Goal: Task Accomplishment & Management: Complete application form

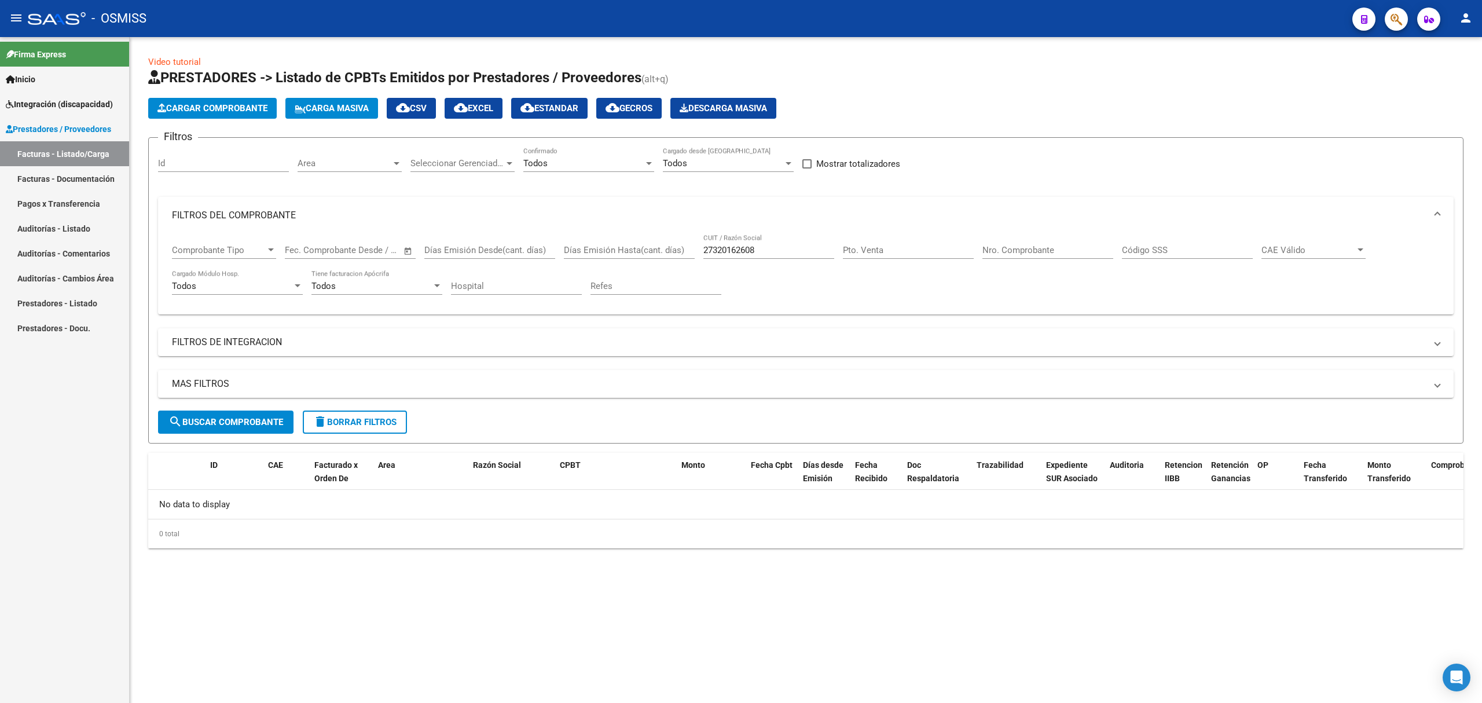
click at [720, 241] on div "27320162608 CUIT / Razón Social" at bounding box center [768, 246] width 131 height 25
click at [718, 248] on input "27320162608" at bounding box center [768, 250] width 131 height 10
paste input "30712233881"
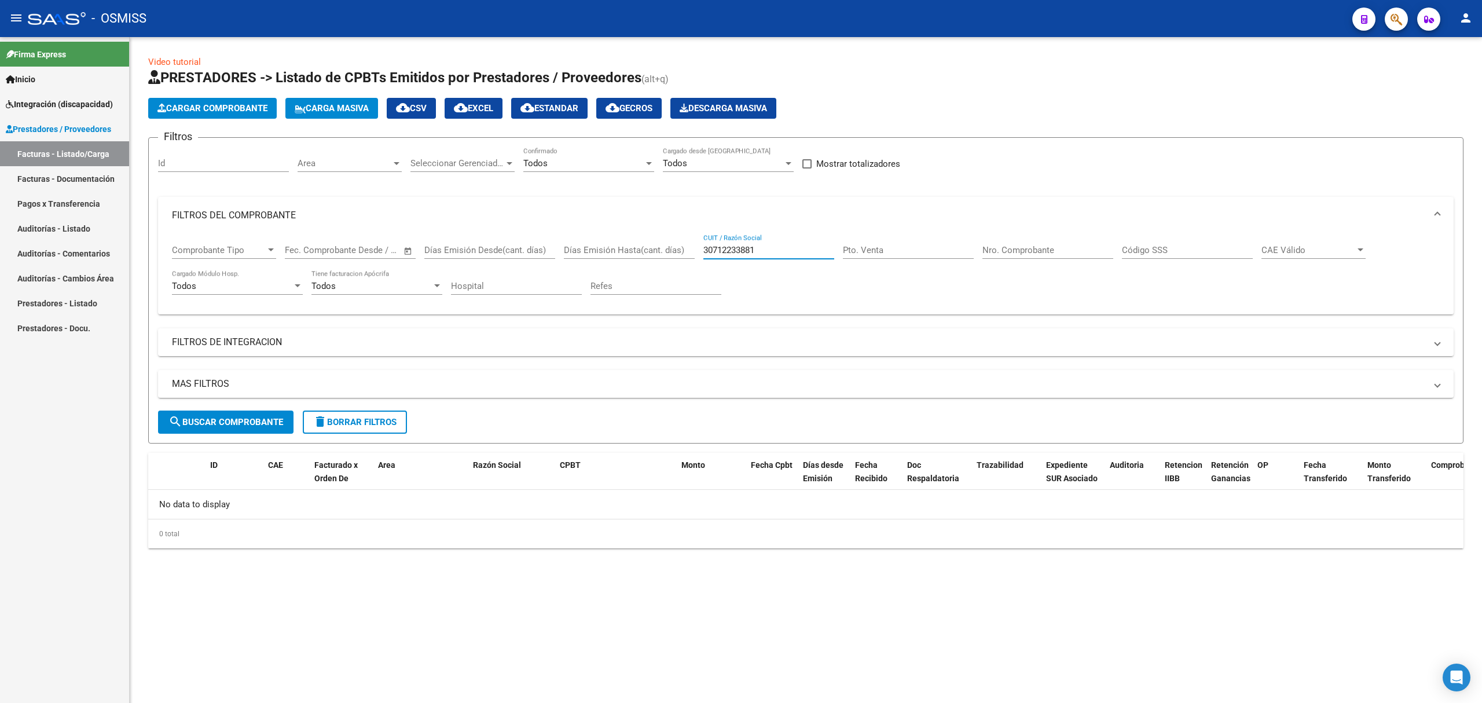
type input "30712233881"
click at [229, 418] on span "search Buscar Comprobante" at bounding box center [225, 422] width 115 height 10
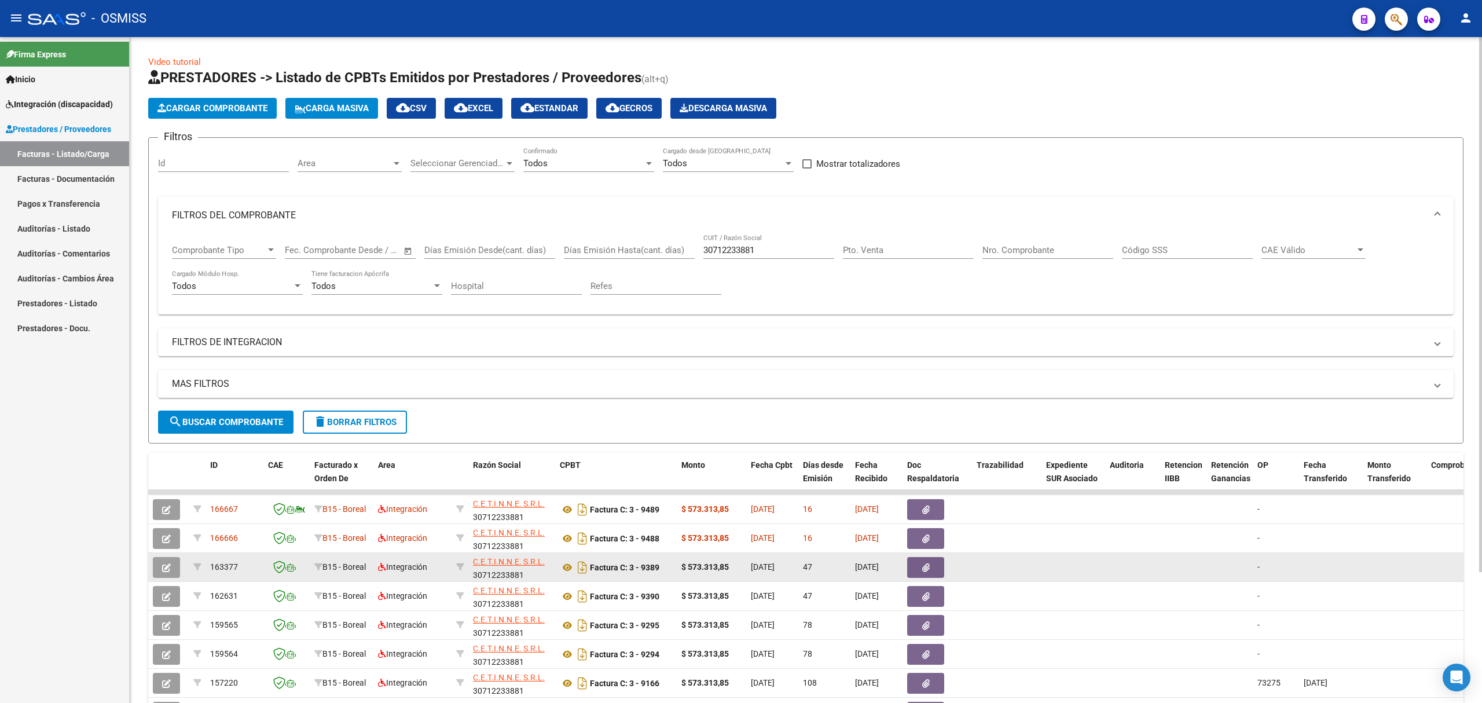
click at [172, 572] on button "button" at bounding box center [166, 567] width 27 height 21
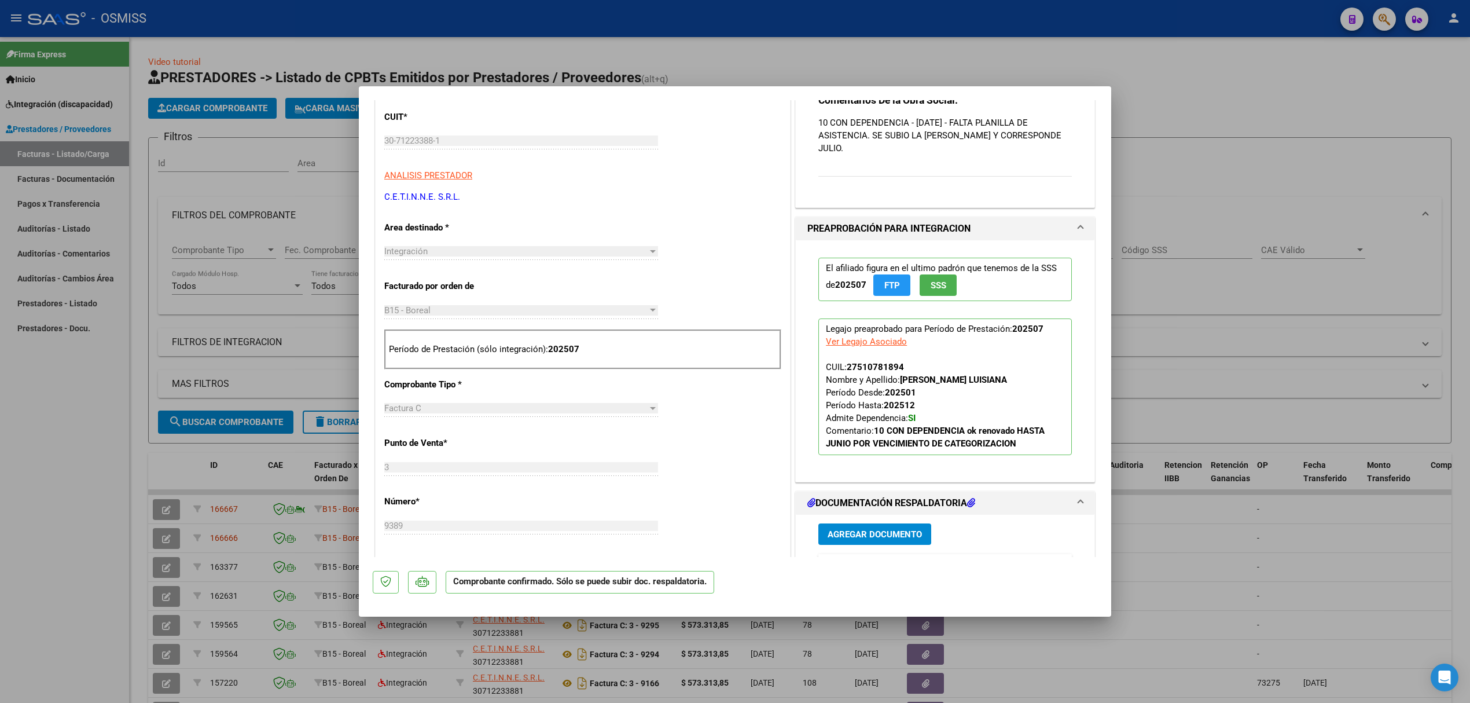
scroll to position [617, 0]
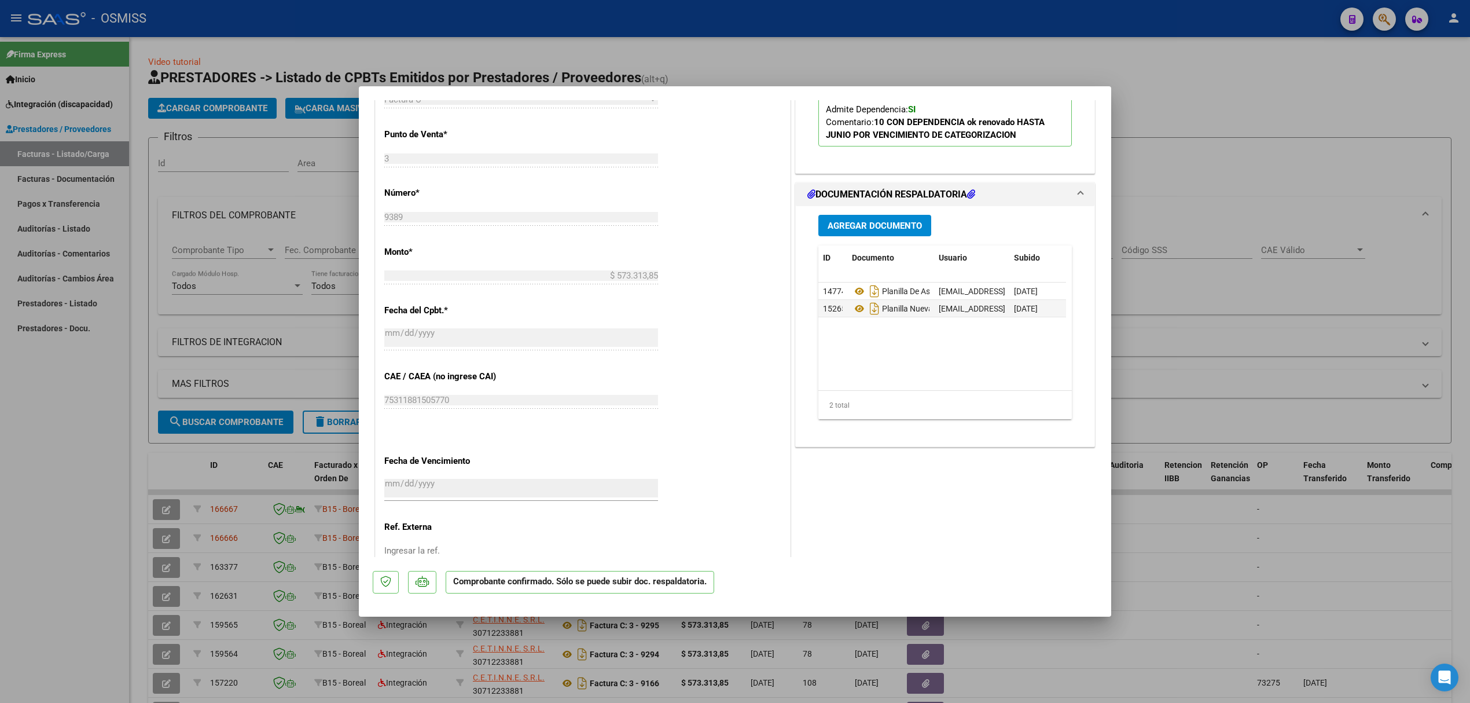
click at [244, 359] on div at bounding box center [735, 351] width 1470 height 703
type input "$ 0,00"
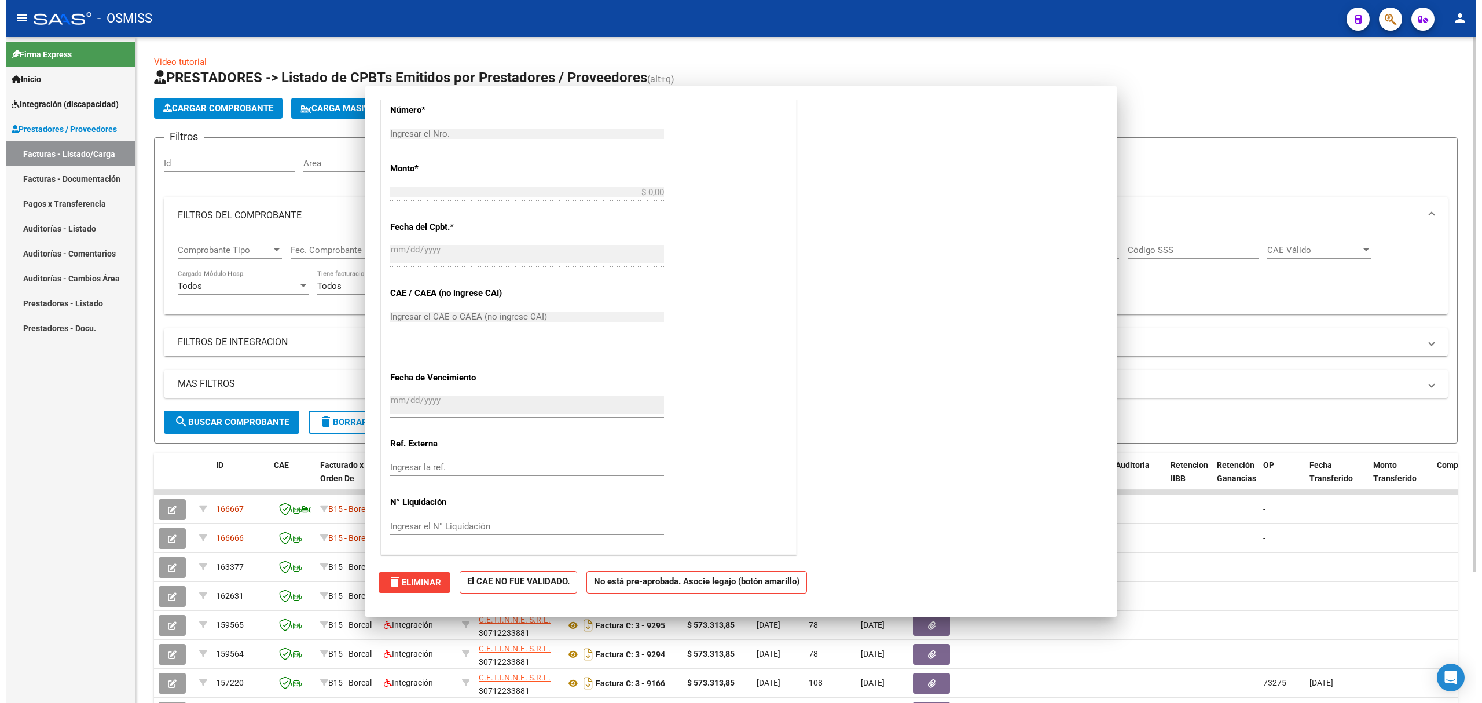
scroll to position [0, 0]
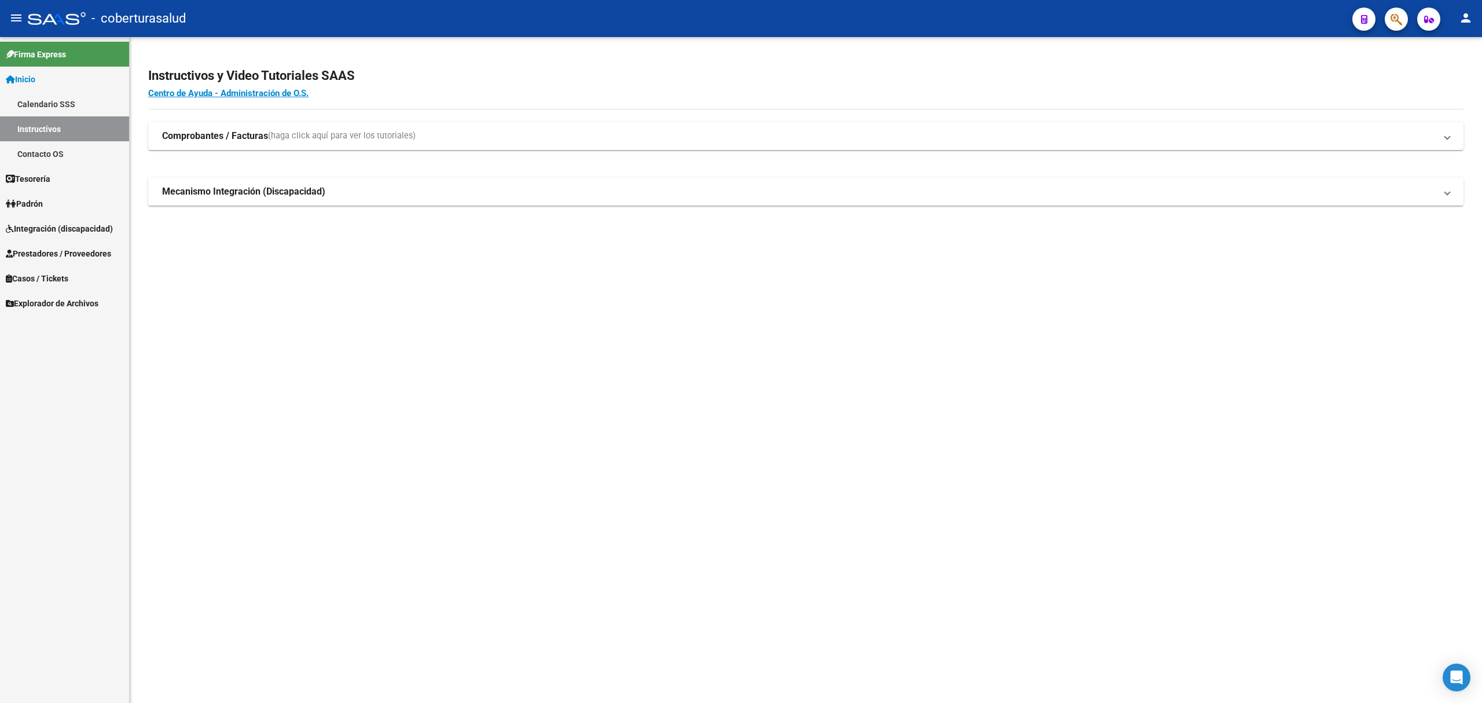
click at [81, 255] on span "Prestadores / Proveedores" at bounding box center [58, 253] width 105 height 13
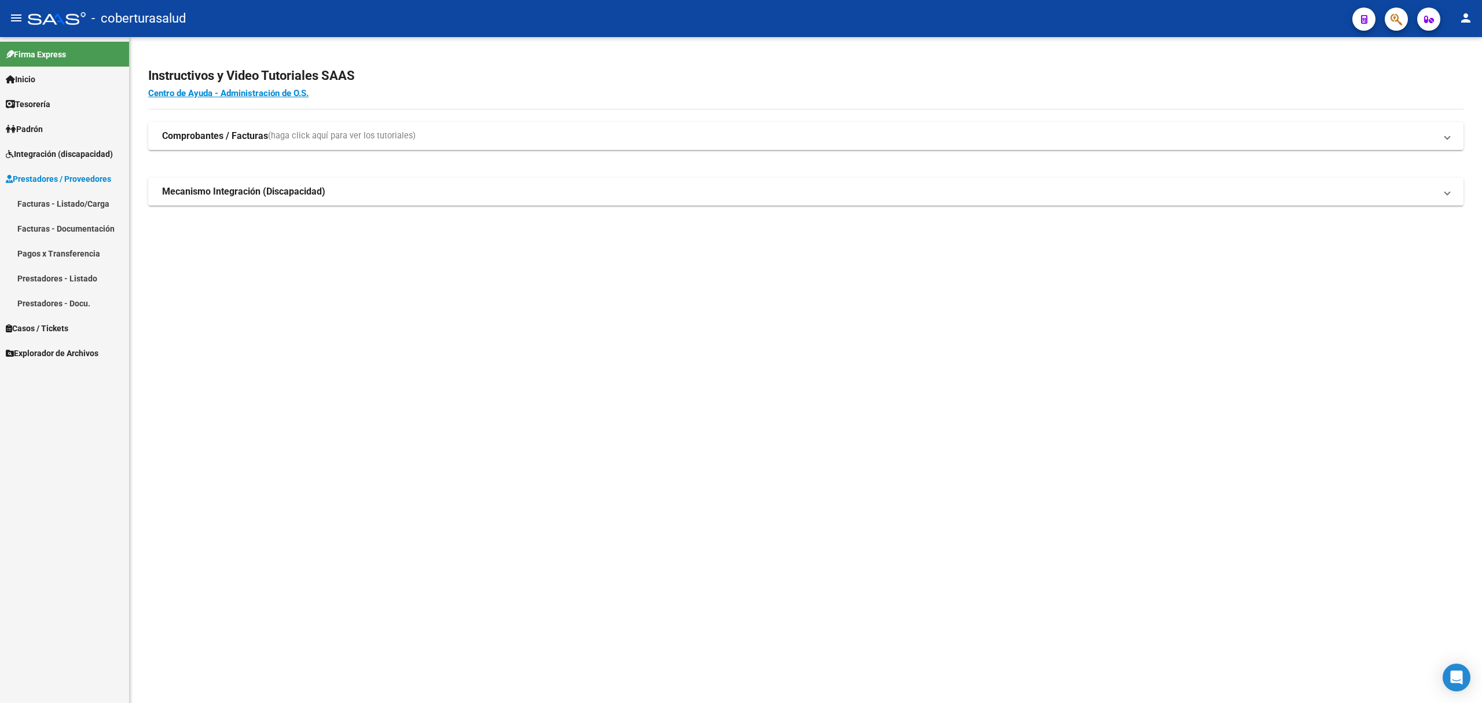
click at [100, 226] on link "Facturas - Documentación" at bounding box center [64, 228] width 129 height 25
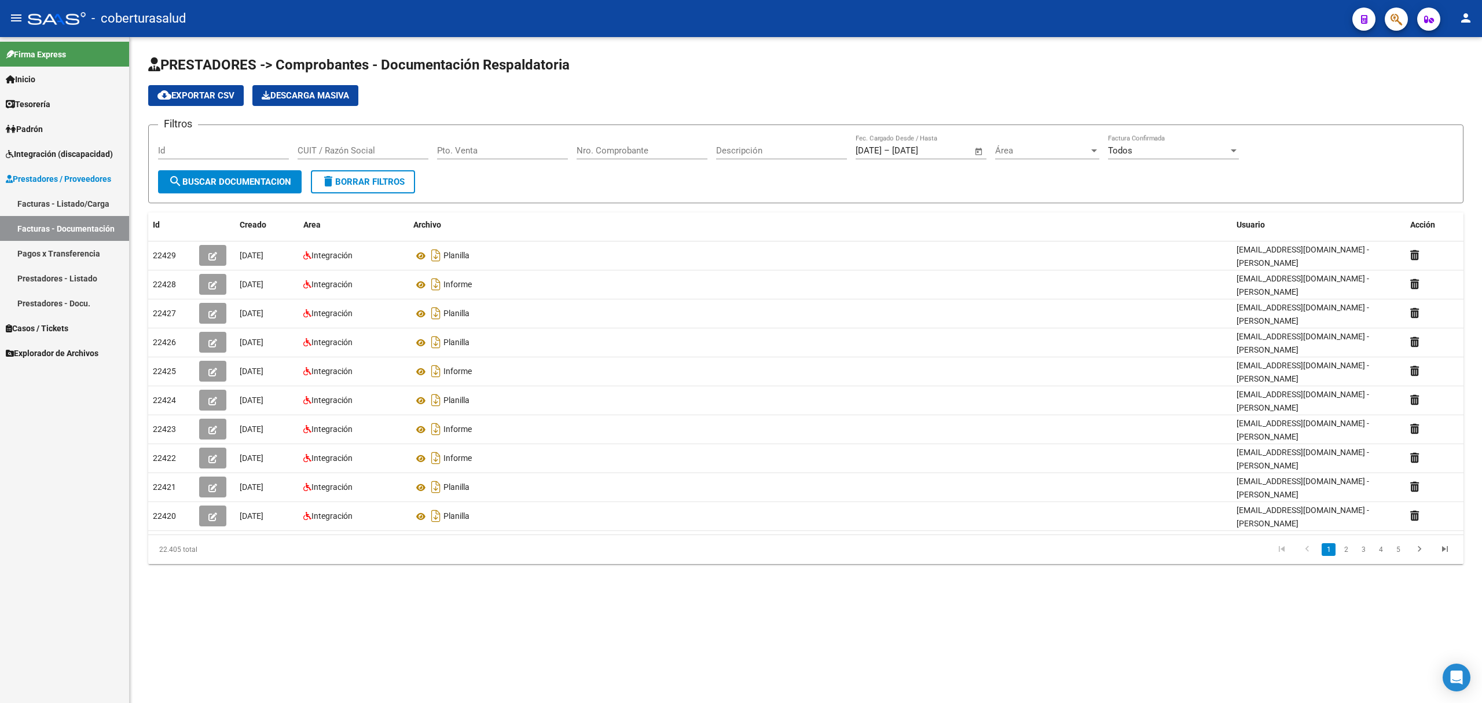
click at [98, 202] on link "Facturas - Listado/Carga" at bounding box center [64, 203] width 129 height 25
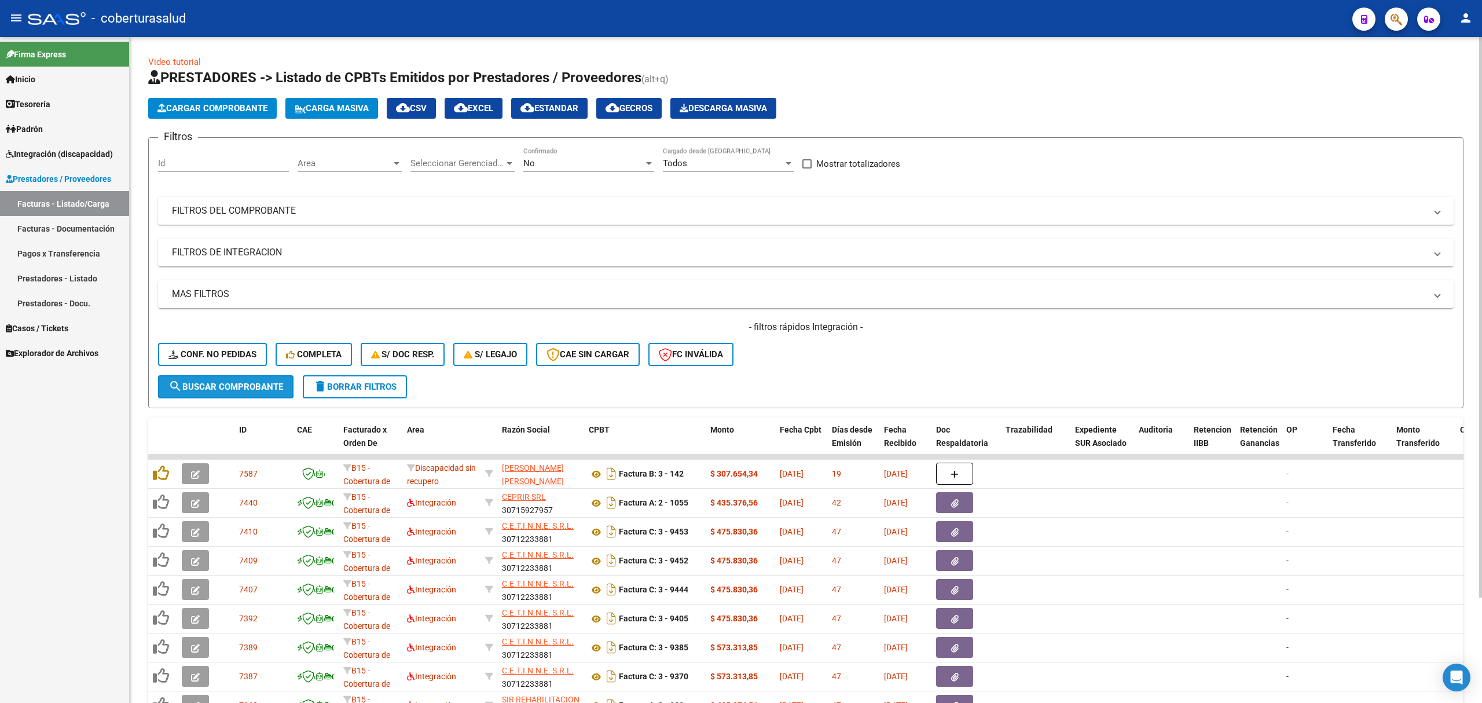
click at [230, 390] on span "search Buscar Comprobante" at bounding box center [225, 386] width 115 height 10
click at [552, 161] on div "No" at bounding box center [583, 163] width 120 height 10
click at [568, 115] on span "Todos" at bounding box center [588, 111] width 131 height 26
click at [466, 207] on mat-panel-title "FILTROS DEL COMPROBANTE" at bounding box center [799, 210] width 1254 height 13
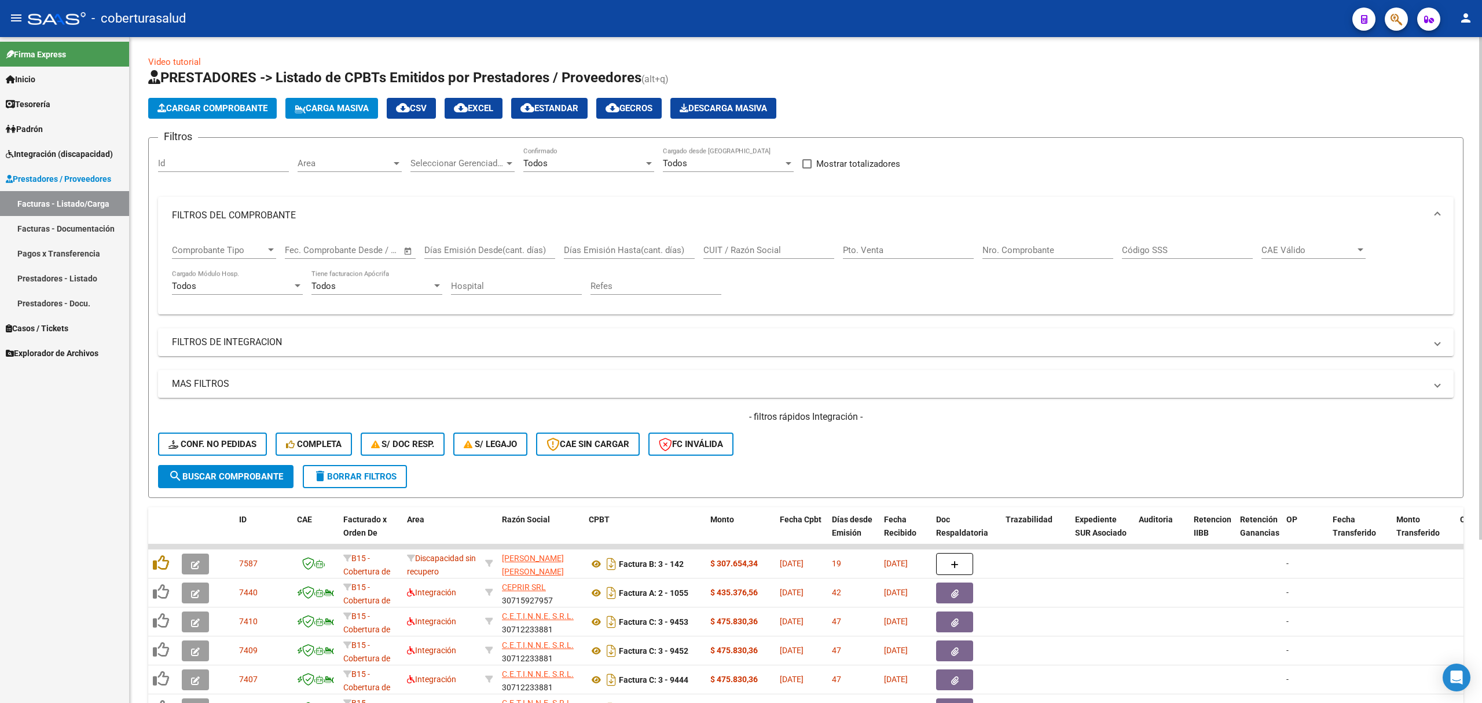
click at [728, 245] on input "CUIT / Razón Social" at bounding box center [768, 250] width 131 height 10
paste input "20260303768"
type input "20260303768"
click at [259, 465] on button "search Buscar Comprobante" at bounding box center [225, 476] width 135 height 23
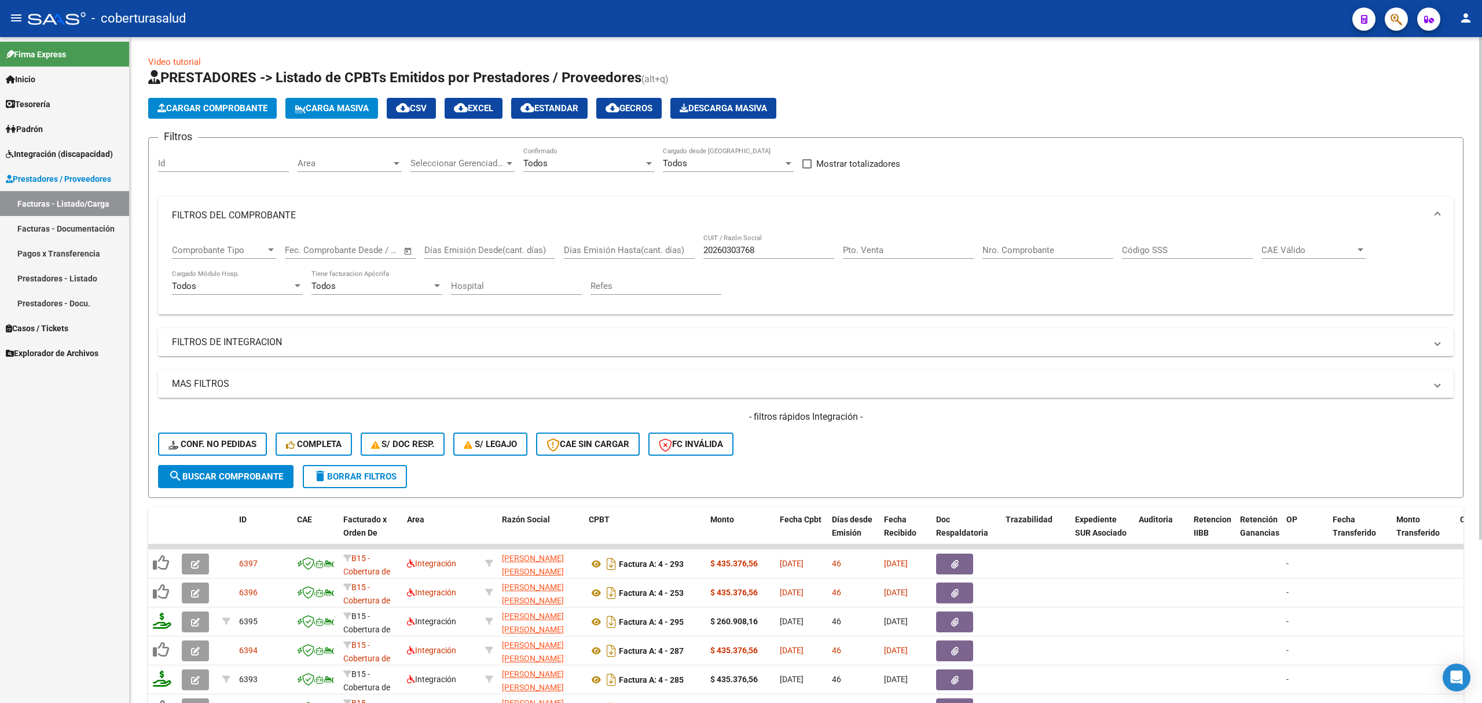
click at [184, 113] on button "Cargar Comprobante" at bounding box center [212, 108] width 128 height 21
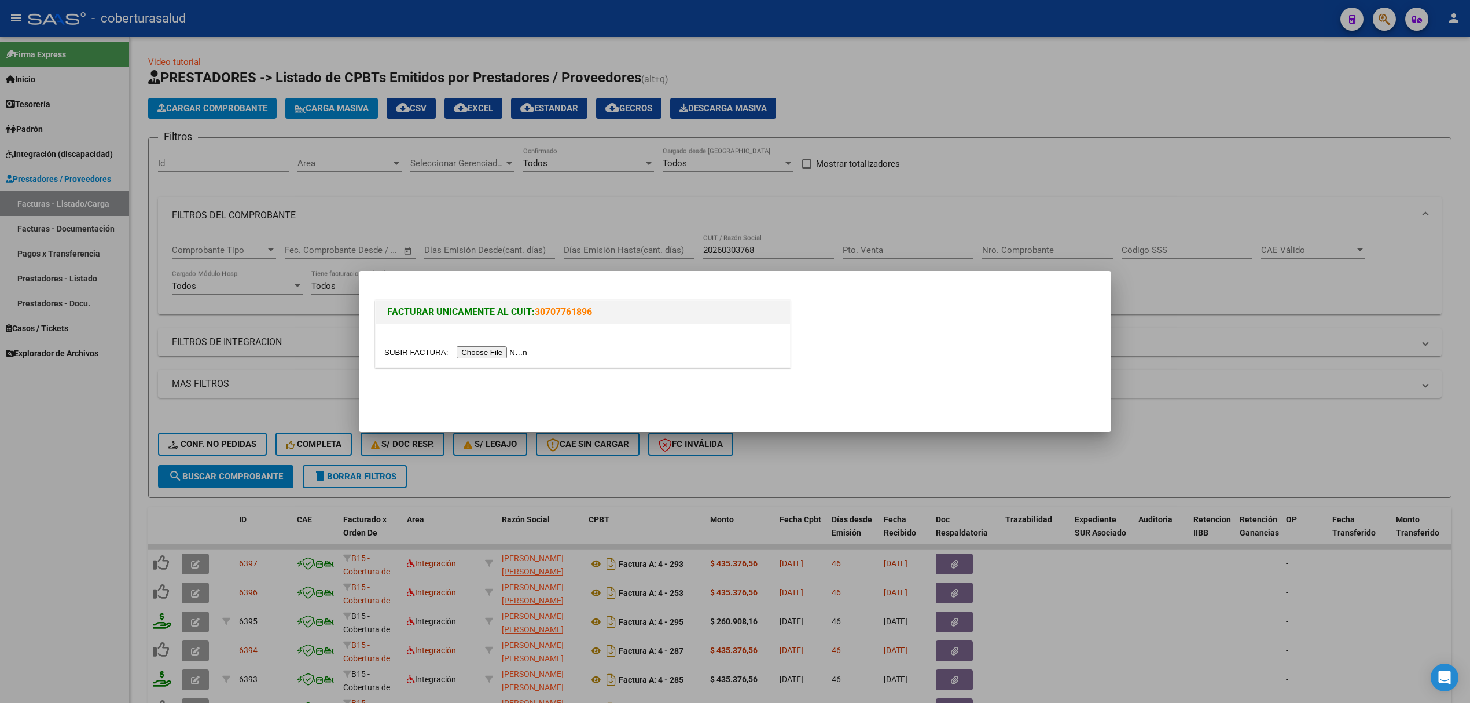
click at [478, 355] on input "file" at bounding box center [457, 352] width 146 height 12
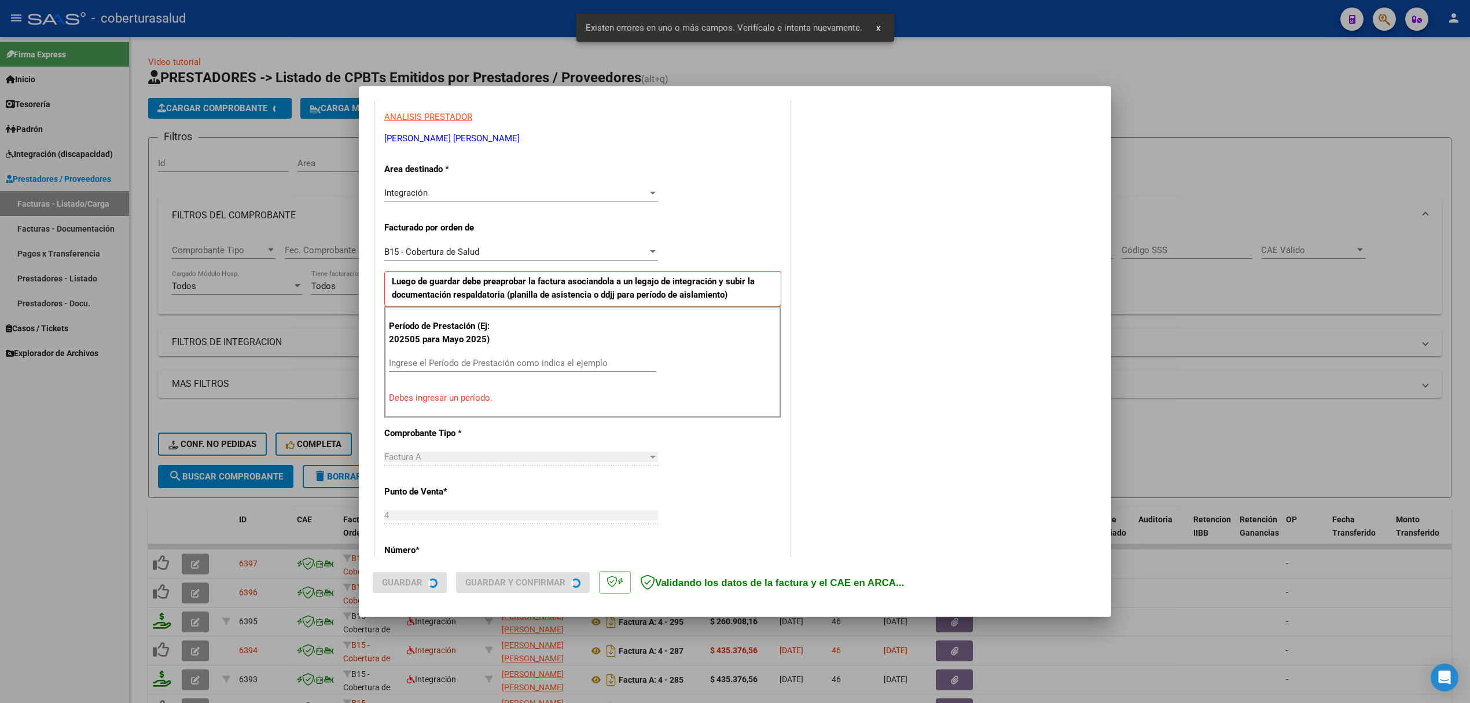
scroll to position [213, 0]
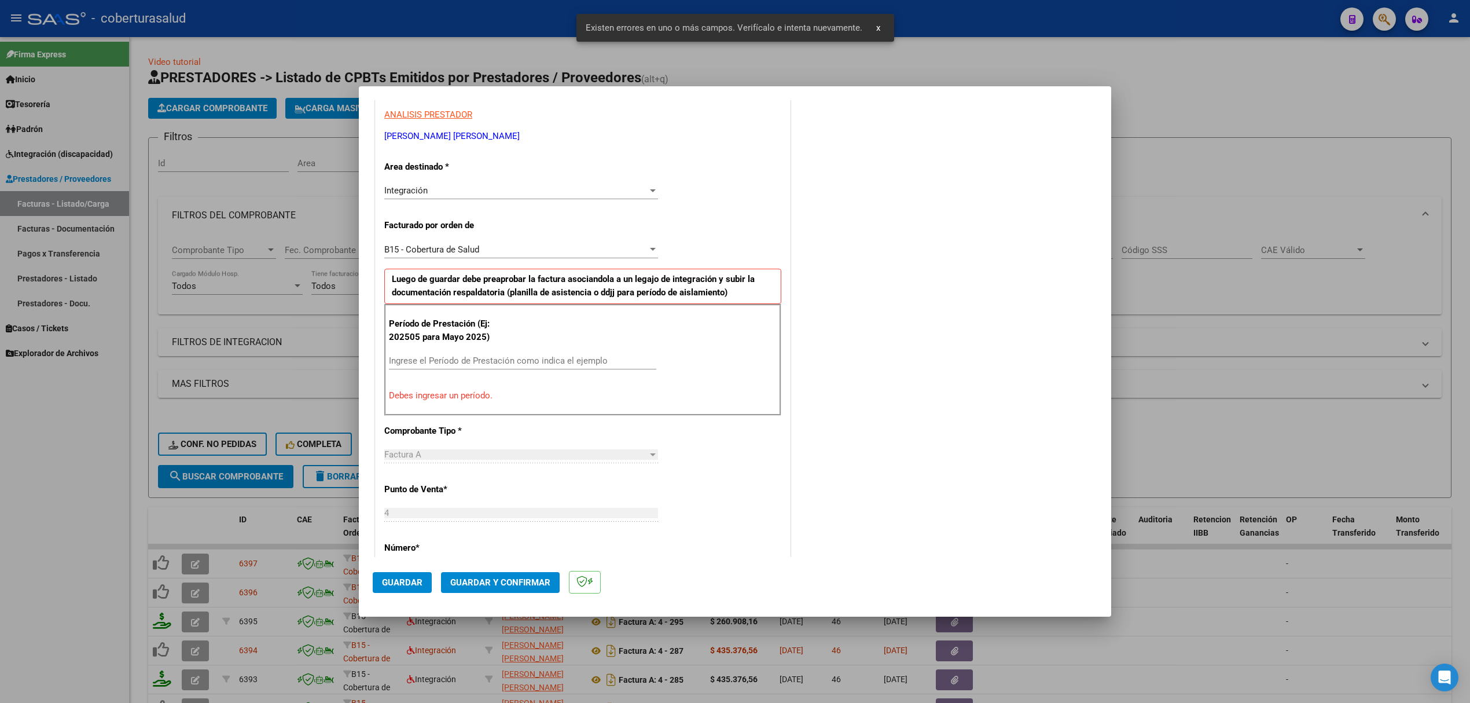
click at [519, 354] on div "Ingrese el Período de Prestación como indica el ejemplo" at bounding box center [522, 360] width 267 height 17
click at [517, 360] on input "Ingrese el Período de Prestación como indica el ejemplo" at bounding box center [522, 360] width 267 height 10
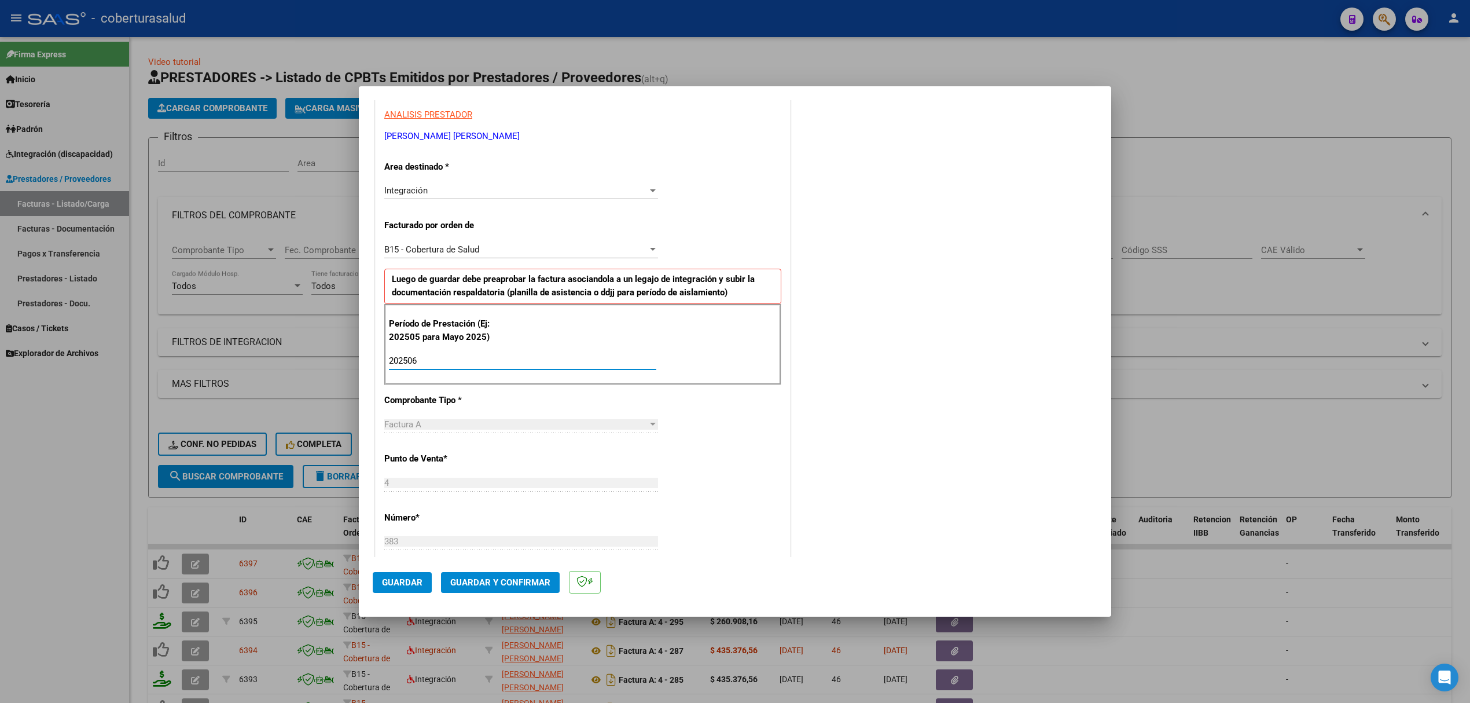
type input "202506"
click at [414, 575] on button "Guardar" at bounding box center [402, 582] width 59 height 21
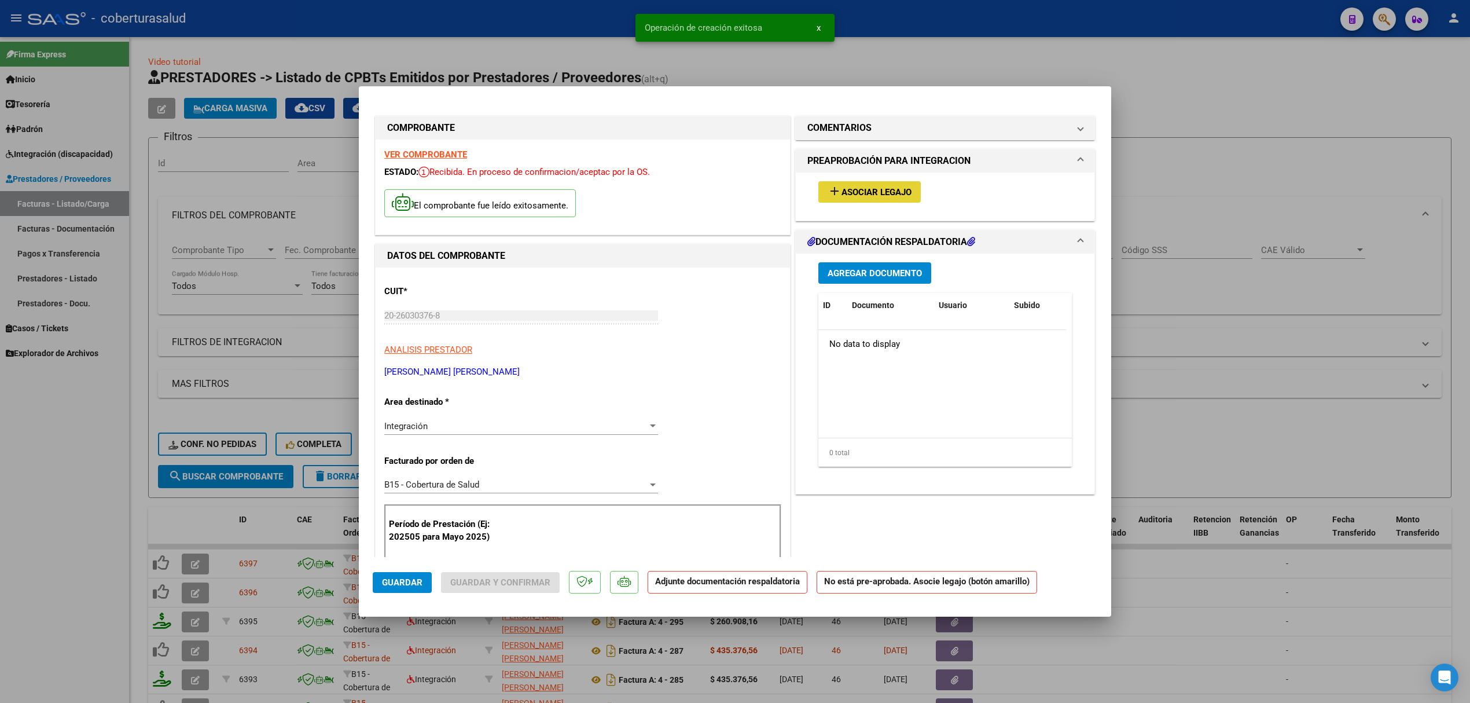
click at [842, 193] on span "Asociar Legajo" at bounding box center [877, 192] width 70 height 10
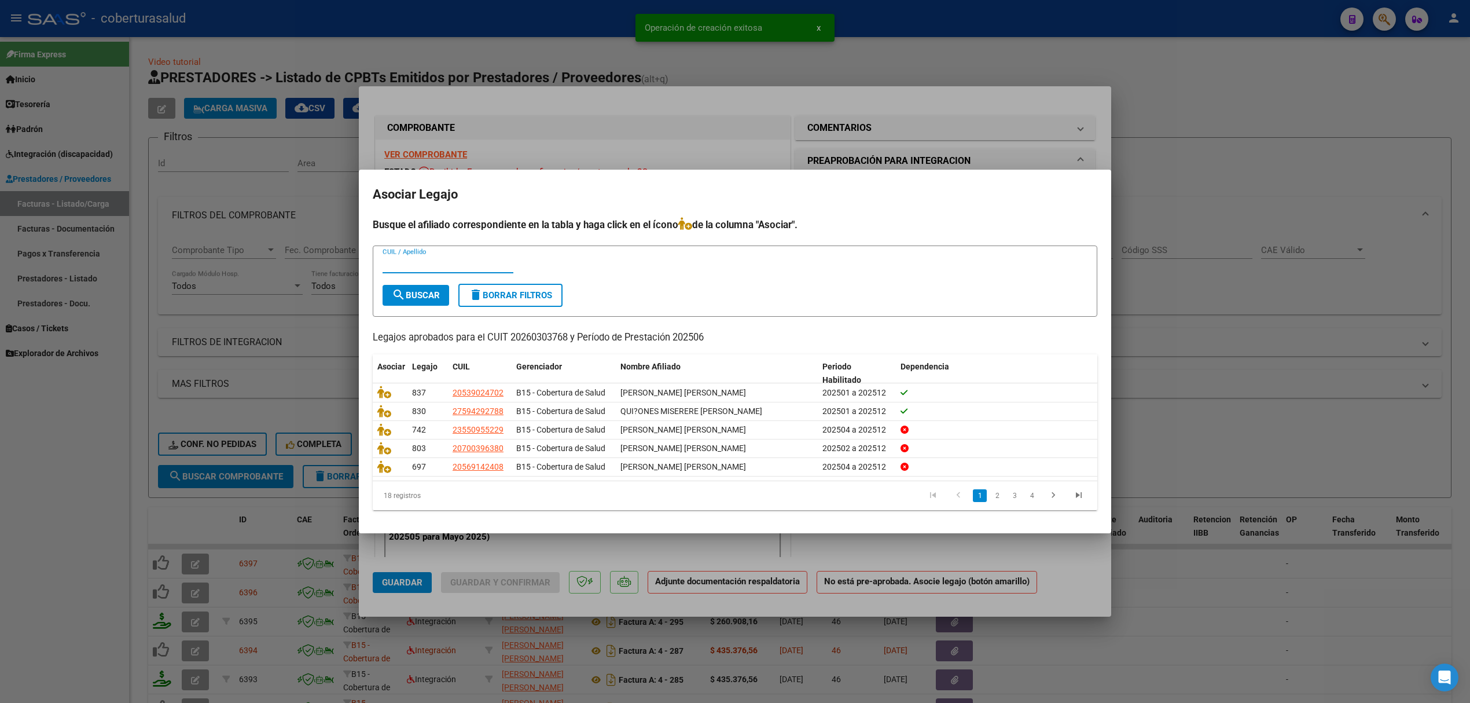
click at [457, 264] on input "CUIL / Apellido" at bounding box center [448, 264] width 131 height 10
type input "far"
click at [427, 287] on button "search Buscar" at bounding box center [416, 295] width 67 height 21
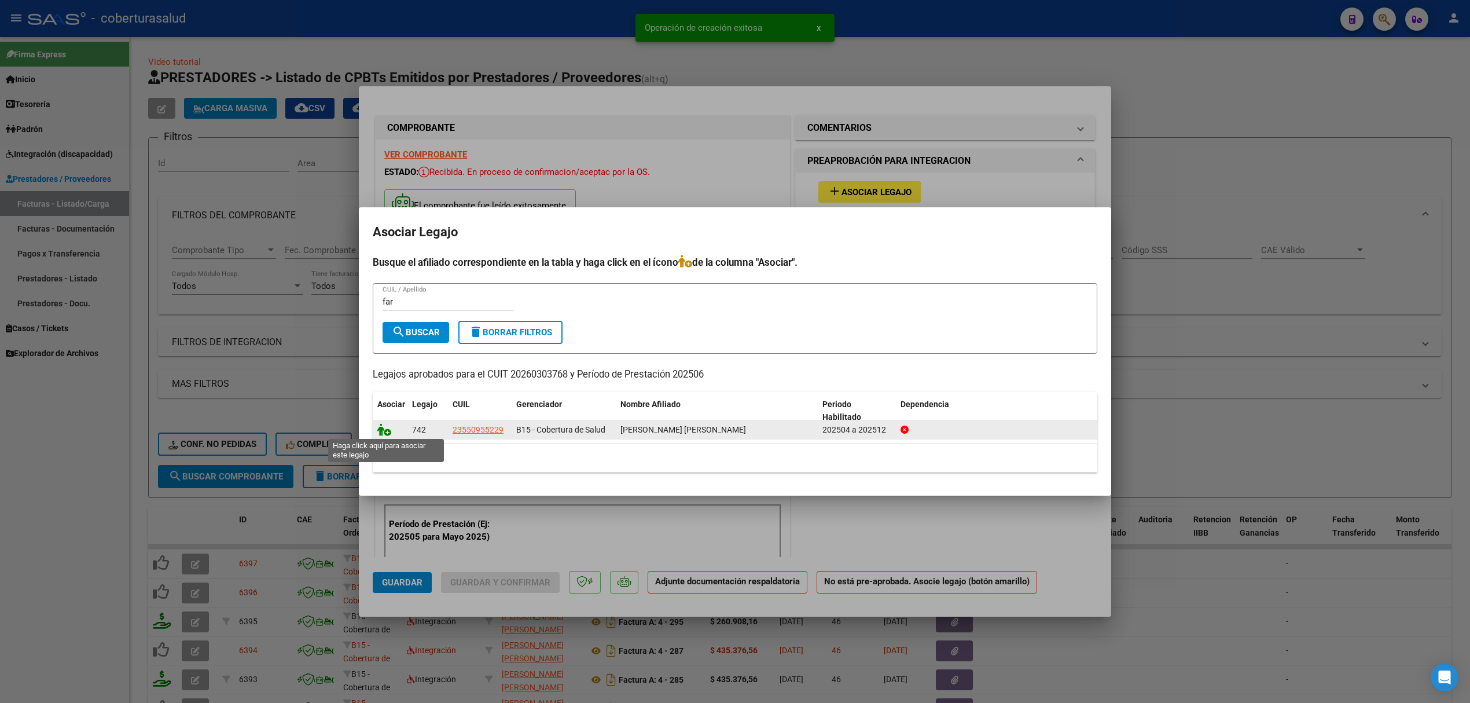
click at [385, 424] on icon at bounding box center [384, 429] width 14 height 13
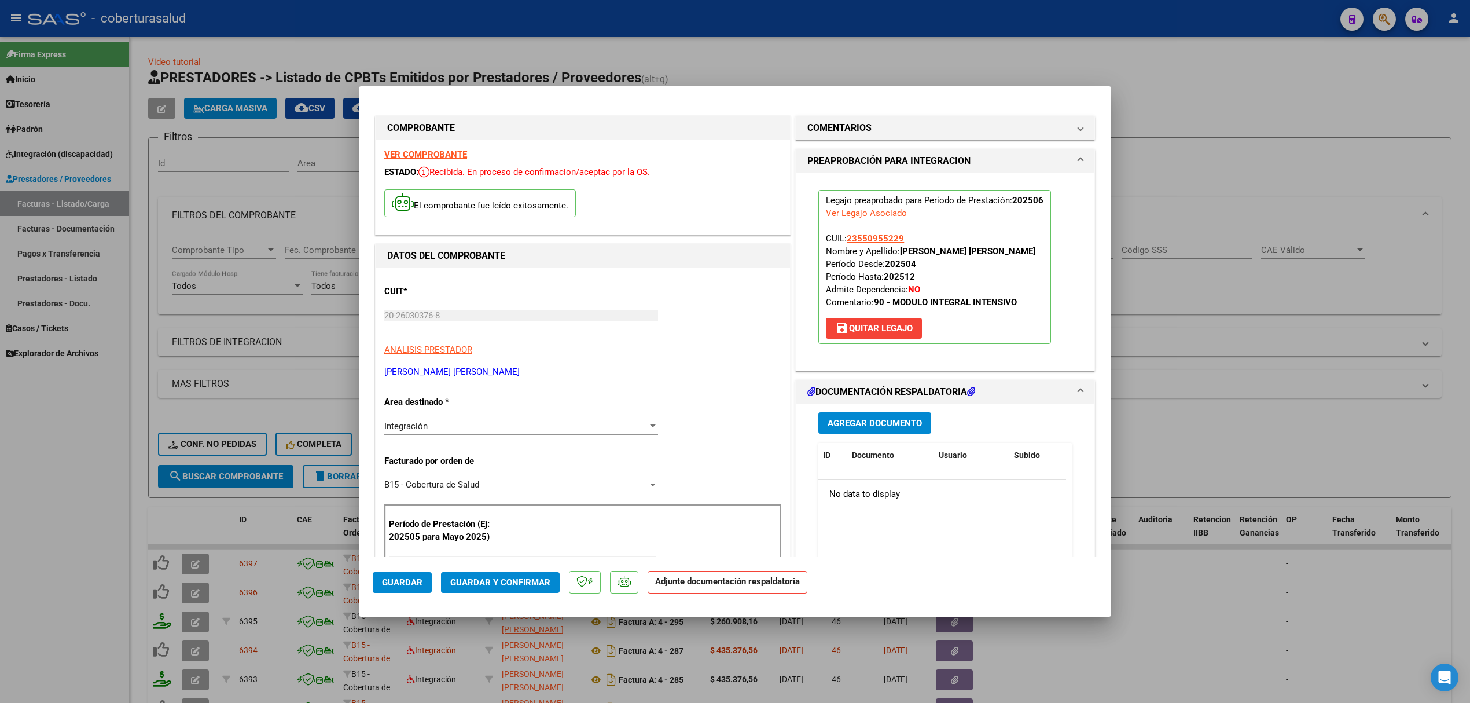
click at [880, 426] on span "Agregar Documento" at bounding box center [875, 423] width 94 height 10
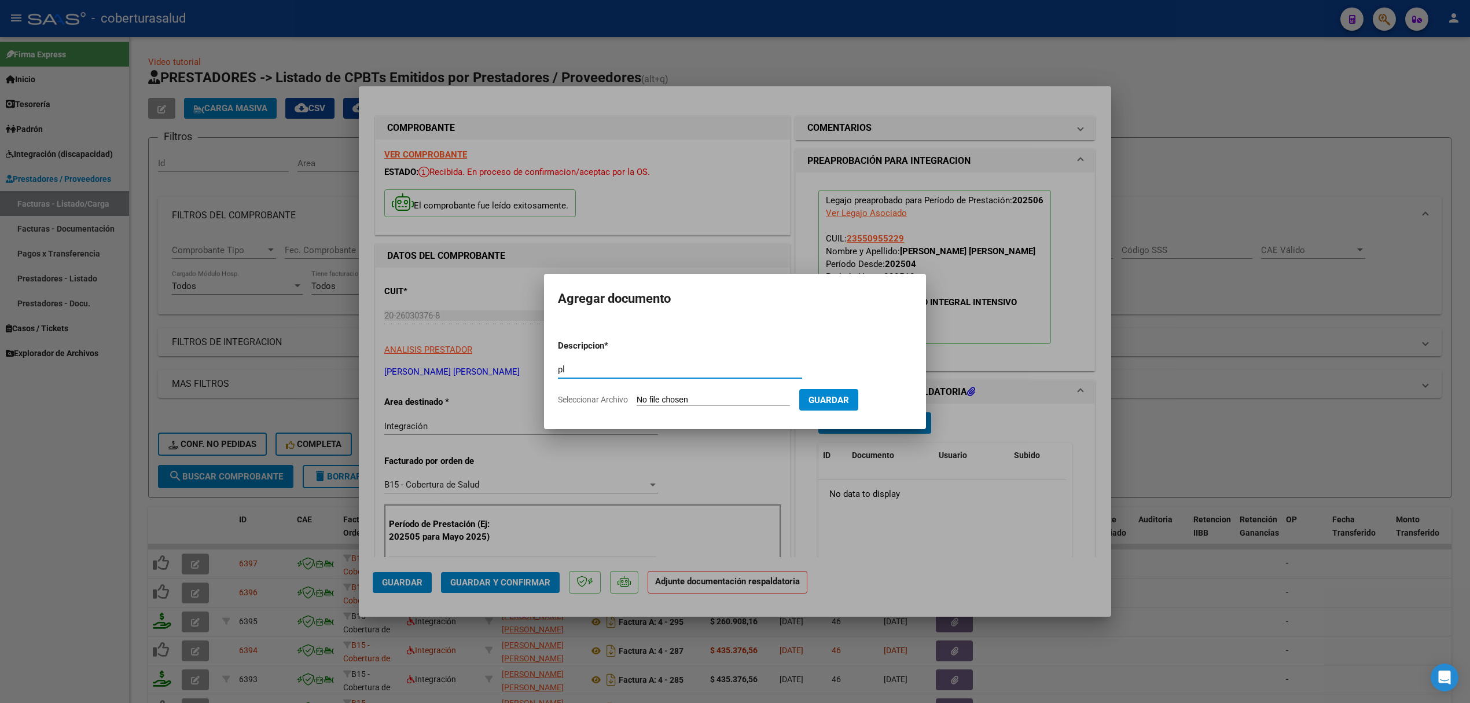
type input "p"
type input "PLANILLA"
click at [670, 397] on input "Seleccionar Archivo" at bounding box center [713, 400] width 153 height 11
type input "C:\fakepath\farias junio .pdf"
drag, startPoint x: 910, startPoint y: 403, endPoint x: 892, endPoint y: 404, distance: 18.6
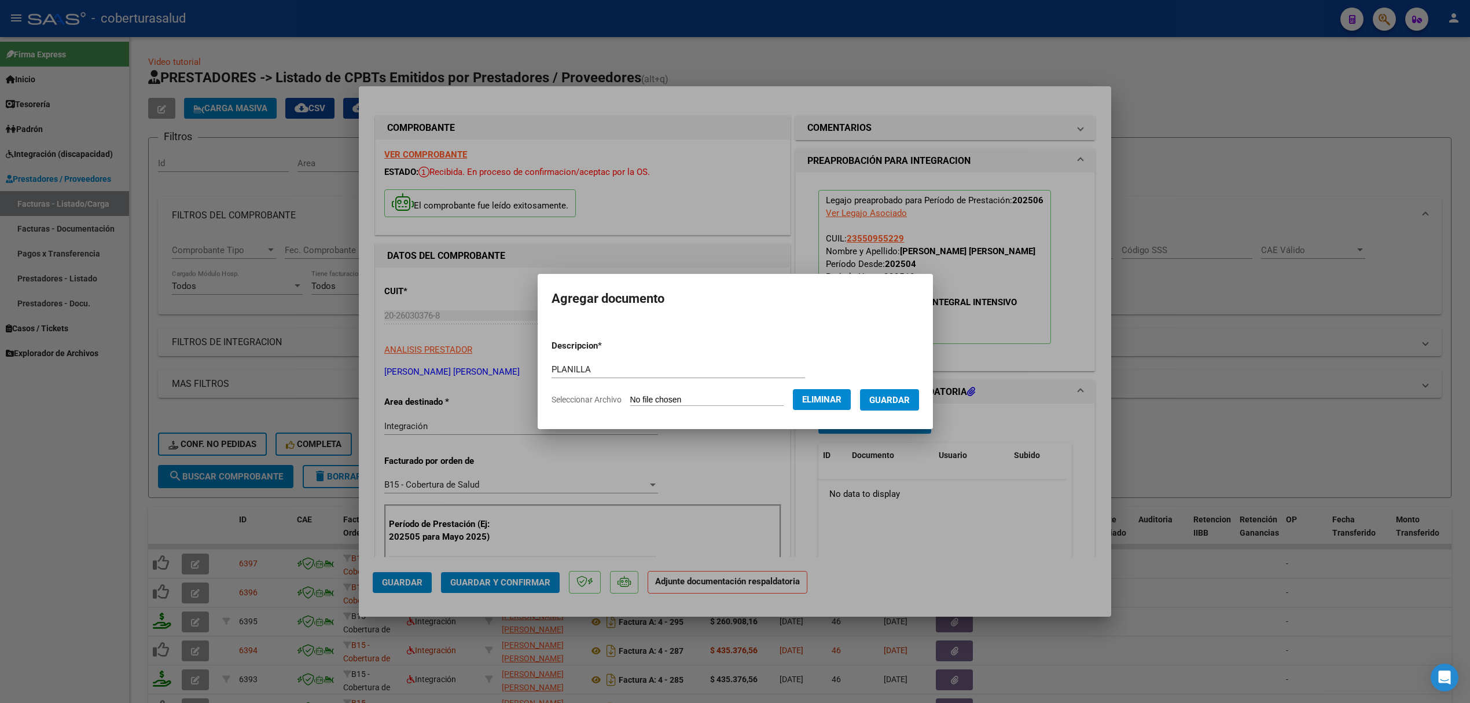
click at [910, 403] on span "Guardar" at bounding box center [889, 400] width 41 height 10
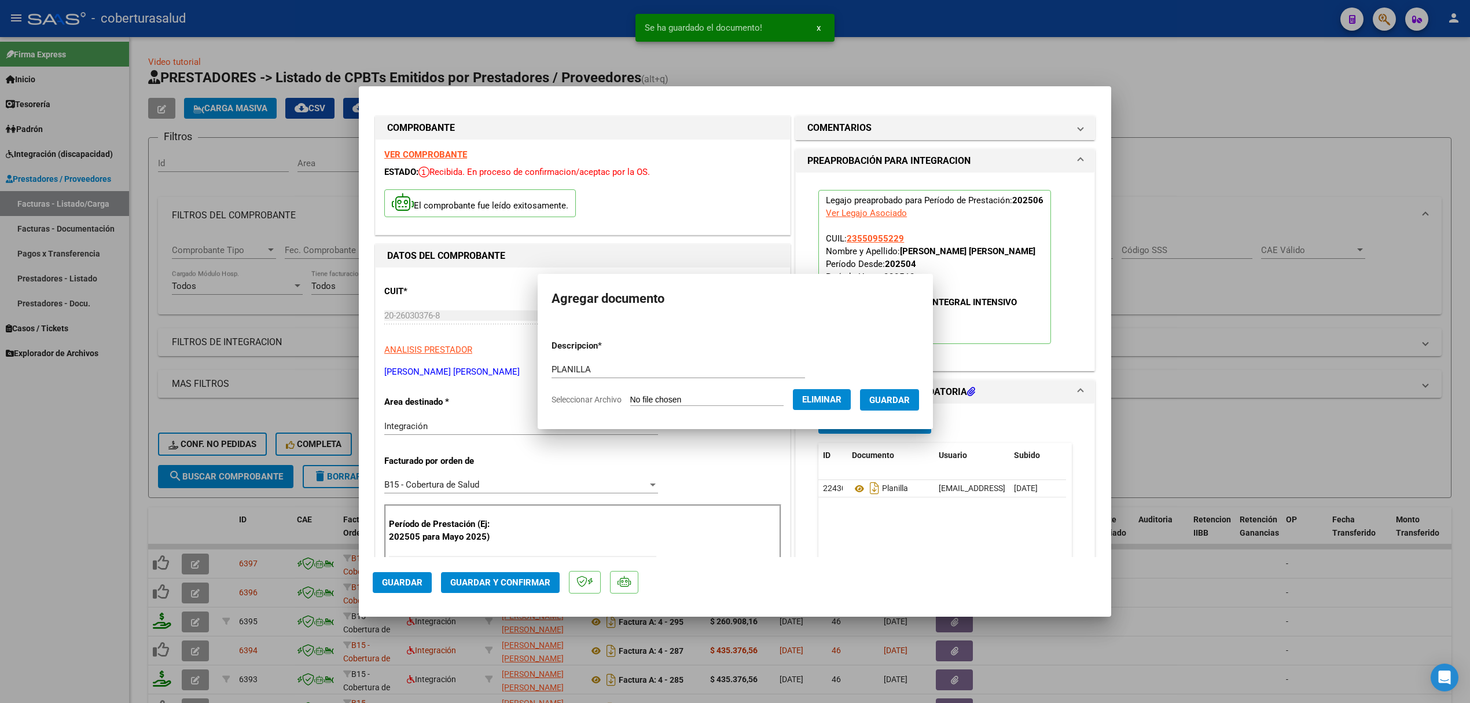
click at [869, 418] on span "Agregar Documento" at bounding box center [875, 423] width 94 height 10
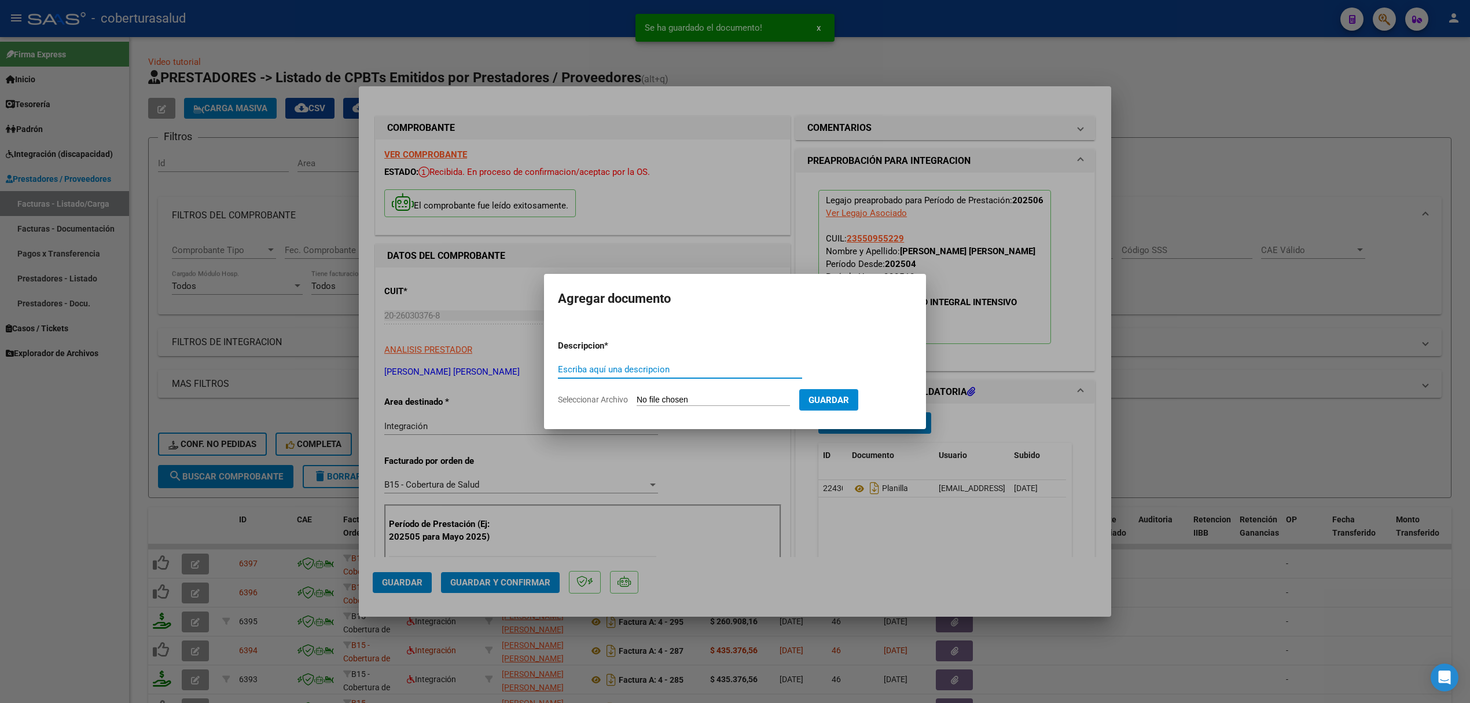
type input "N"
type input "INFORME"
click at [672, 395] on input "Seleccionar Archivo" at bounding box center [713, 400] width 153 height 11
type input "C:\fakepath\[PERSON_NAME] - Info sem 2025.pdf"
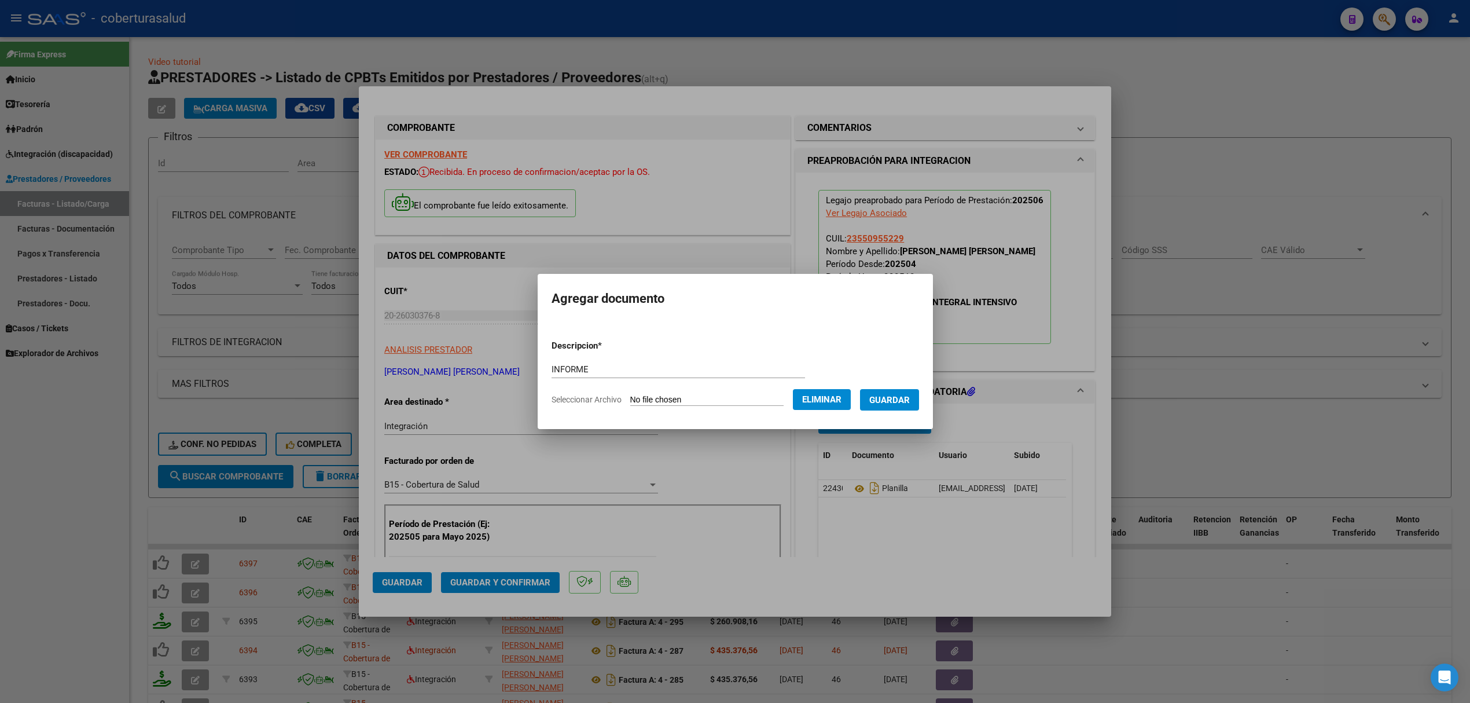
click at [898, 407] on button "Guardar" at bounding box center [889, 399] width 59 height 21
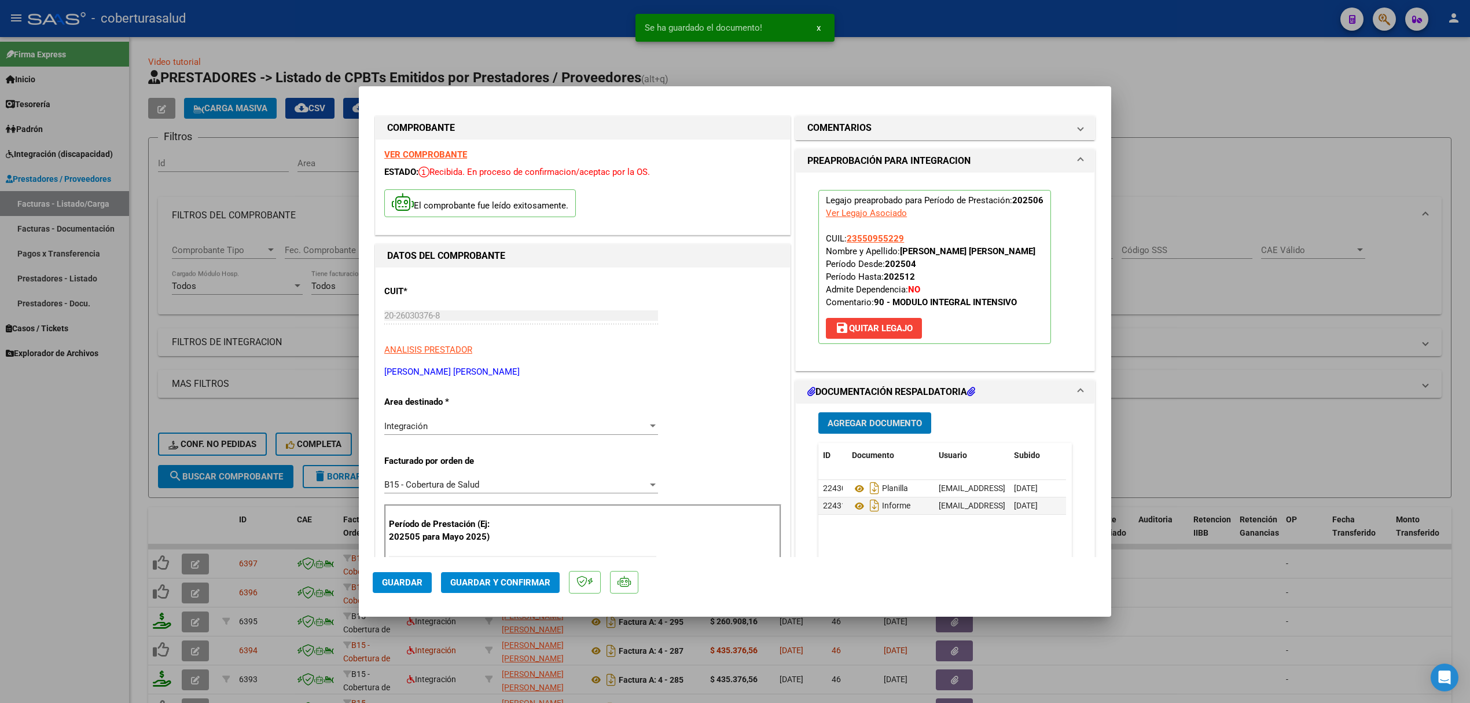
click at [475, 577] on button "Guardar y Confirmar" at bounding box center [500, 582] width 119 height 21
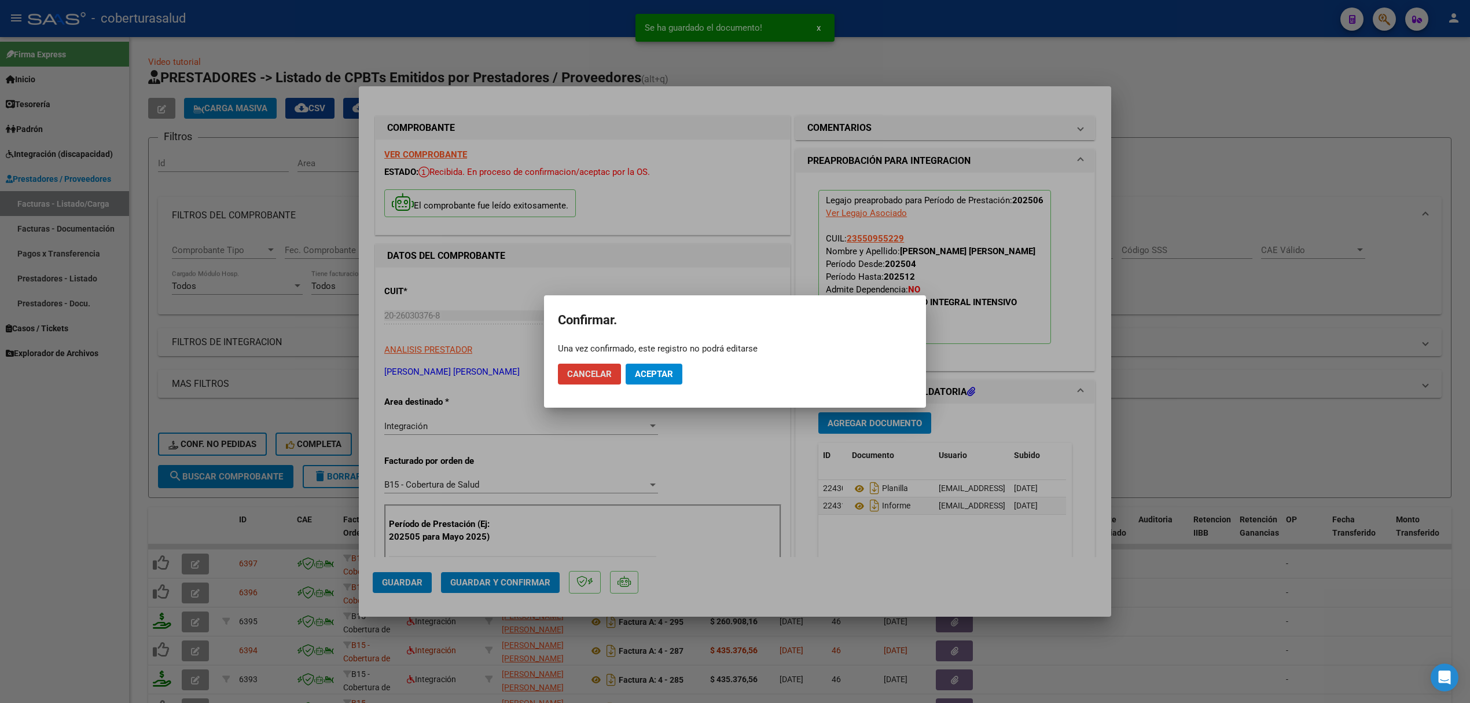
click at [652, 376] on span "Aceptar" at bounding box center [654, 374] width 38 height 10
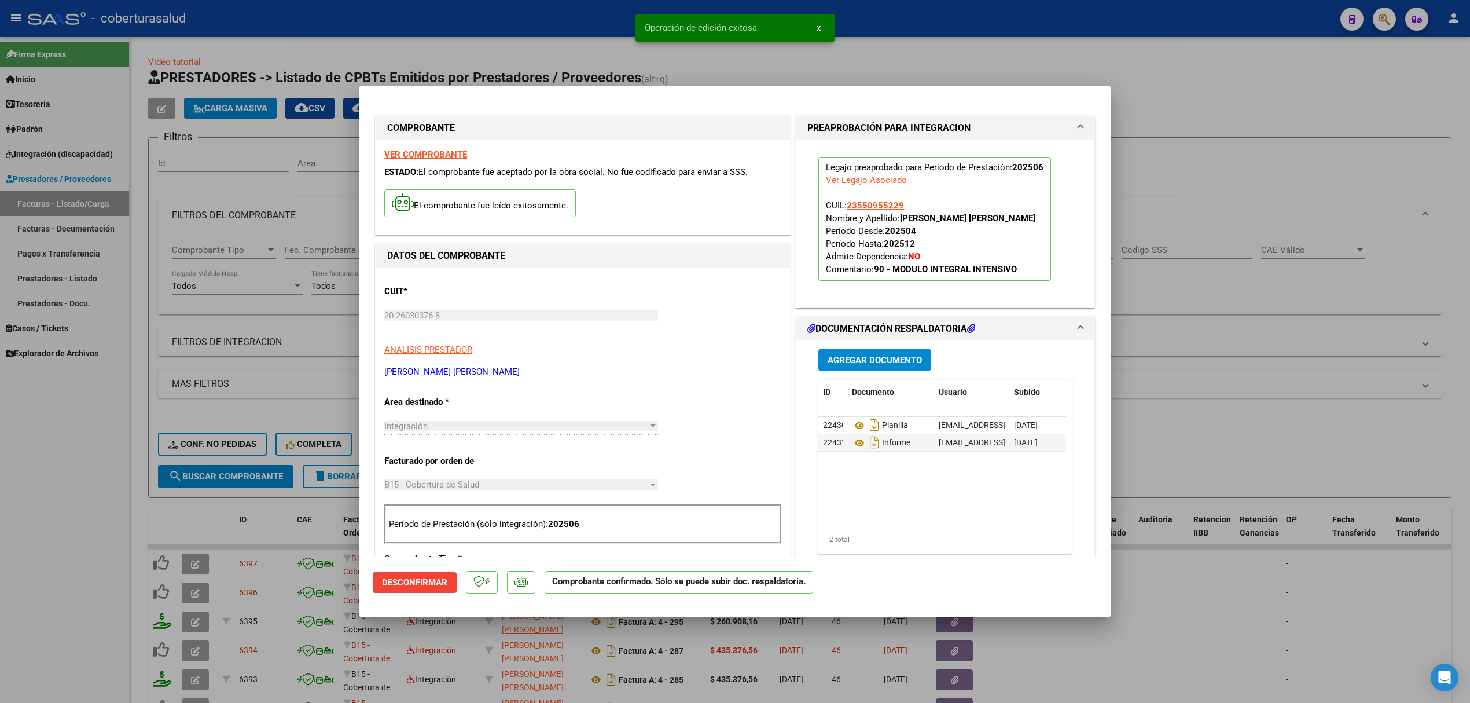
click at [198, 512] on div at bounding box center [735, 351] width 1470 height 703
type input "$ 0,00"
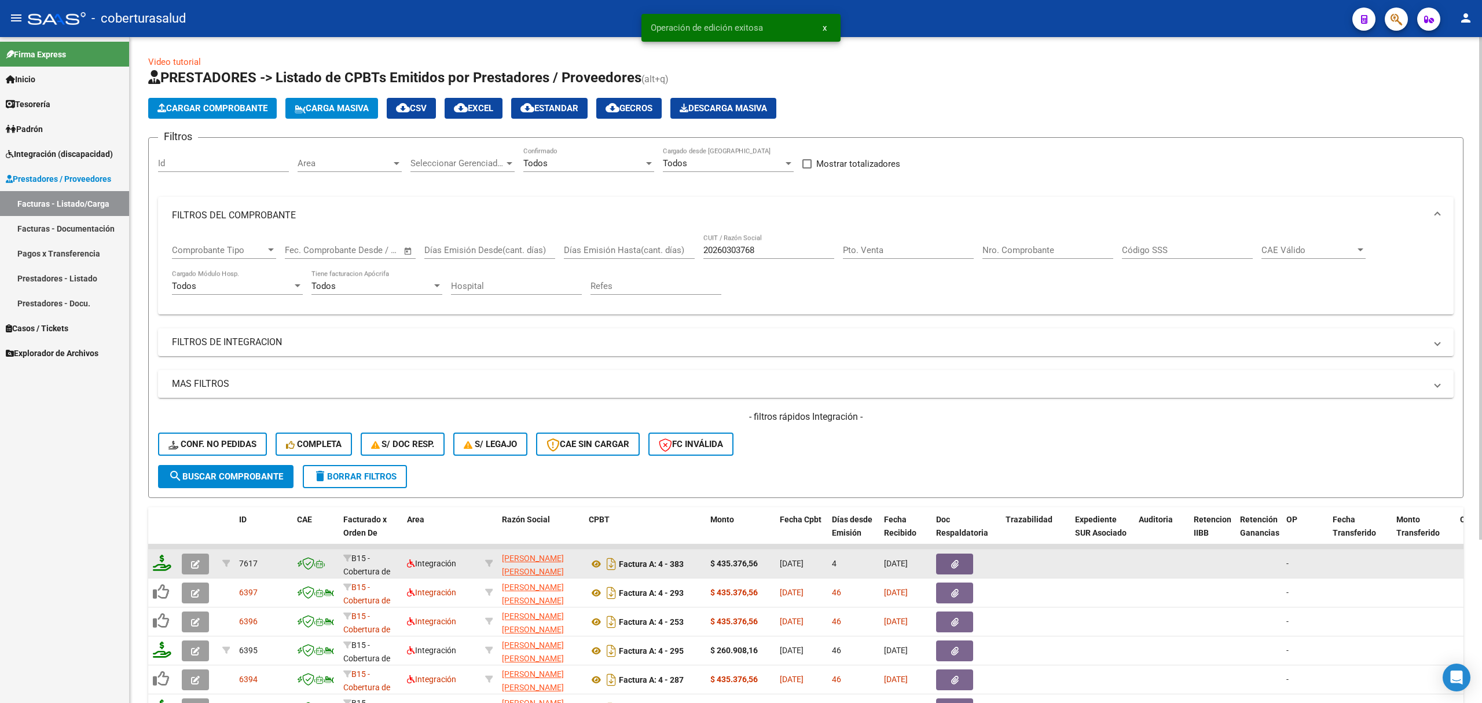
click at [160, 563] on icon at bounding box center [162, 562] width 19 height 16
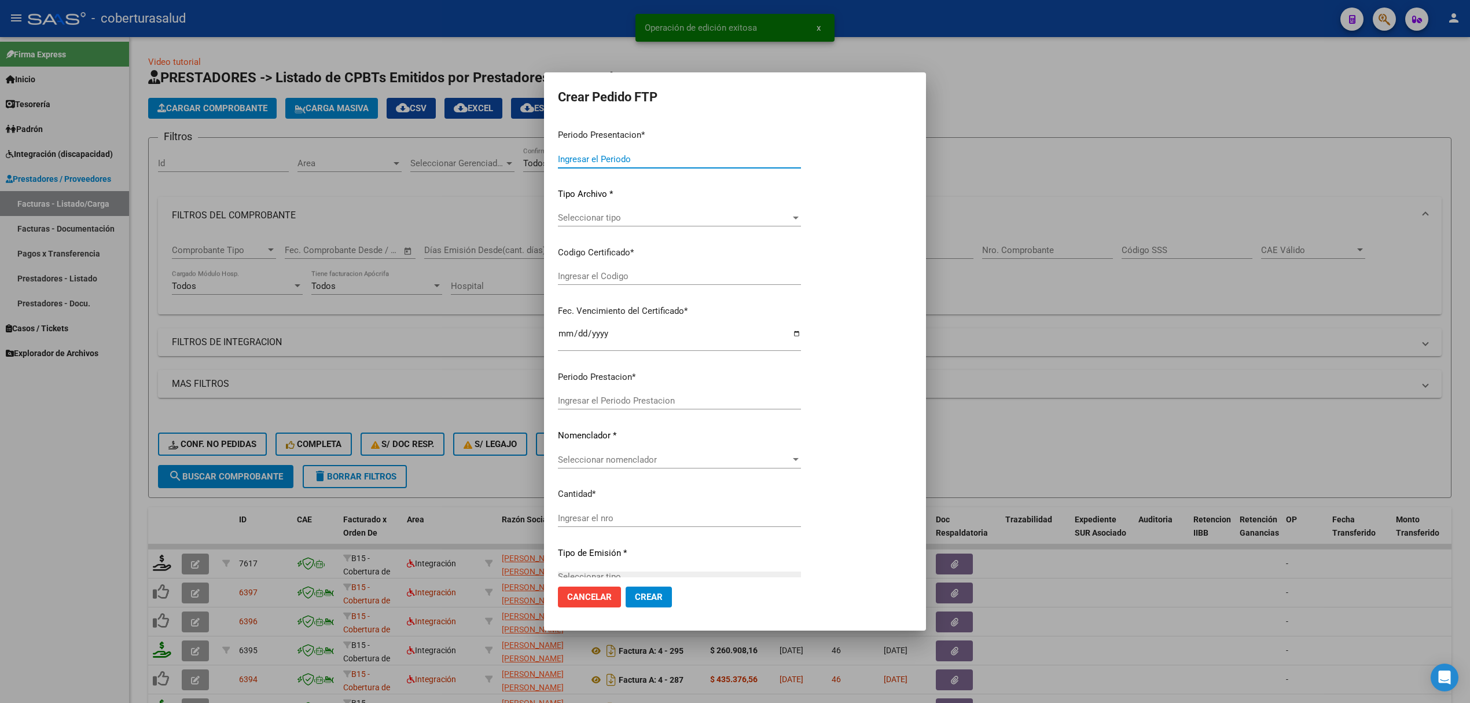
type input "202508"
type input "202506"
type input "$ 435.376,56"
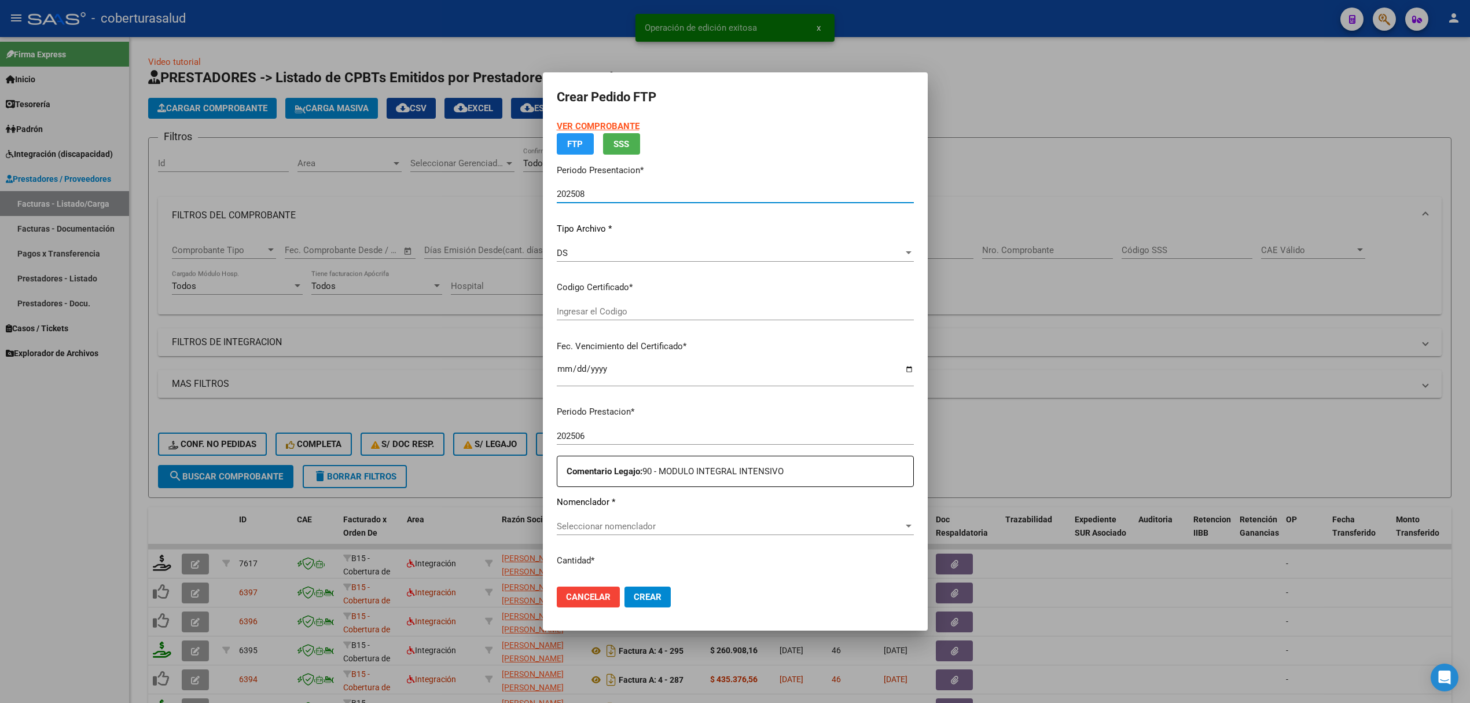
type input "ARG02000550955222021031120260311SAL122"
type input "[DATE]"
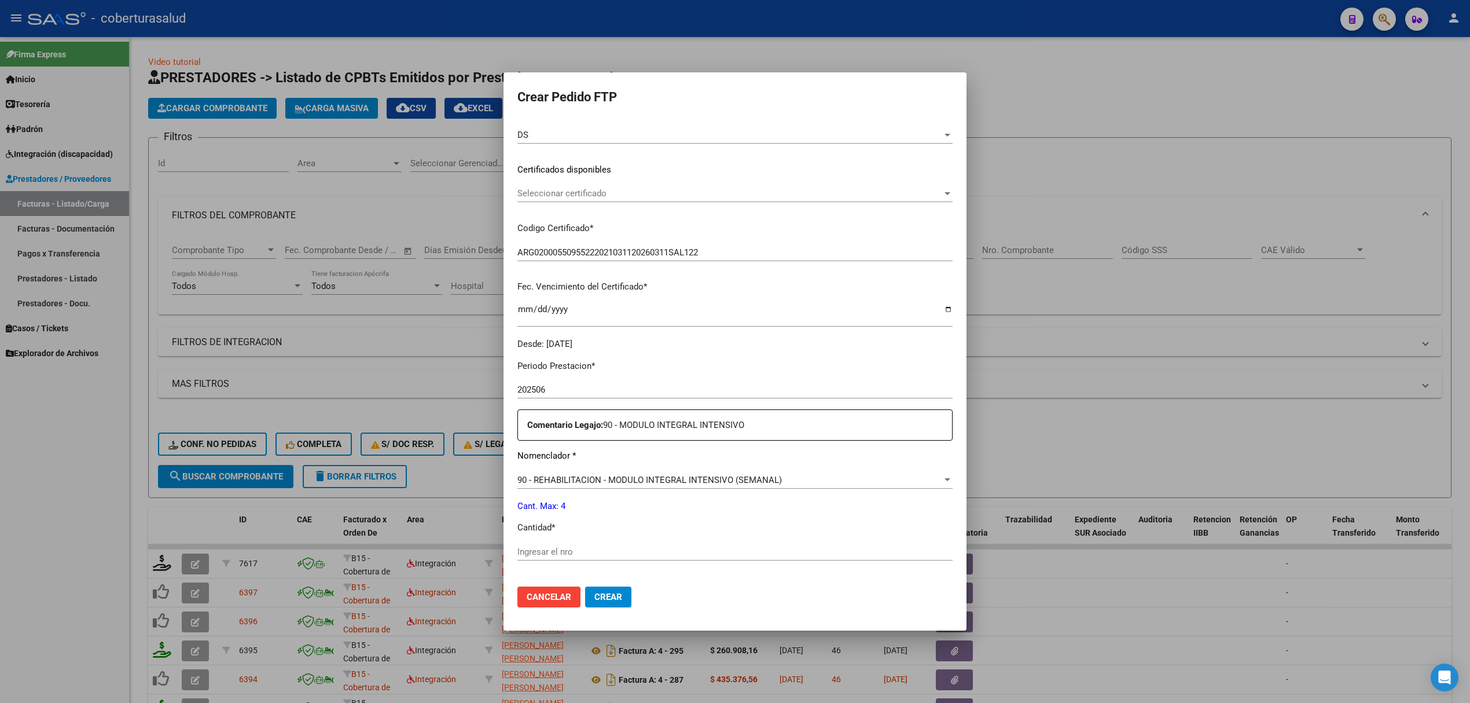
scroll to position [232, 0]
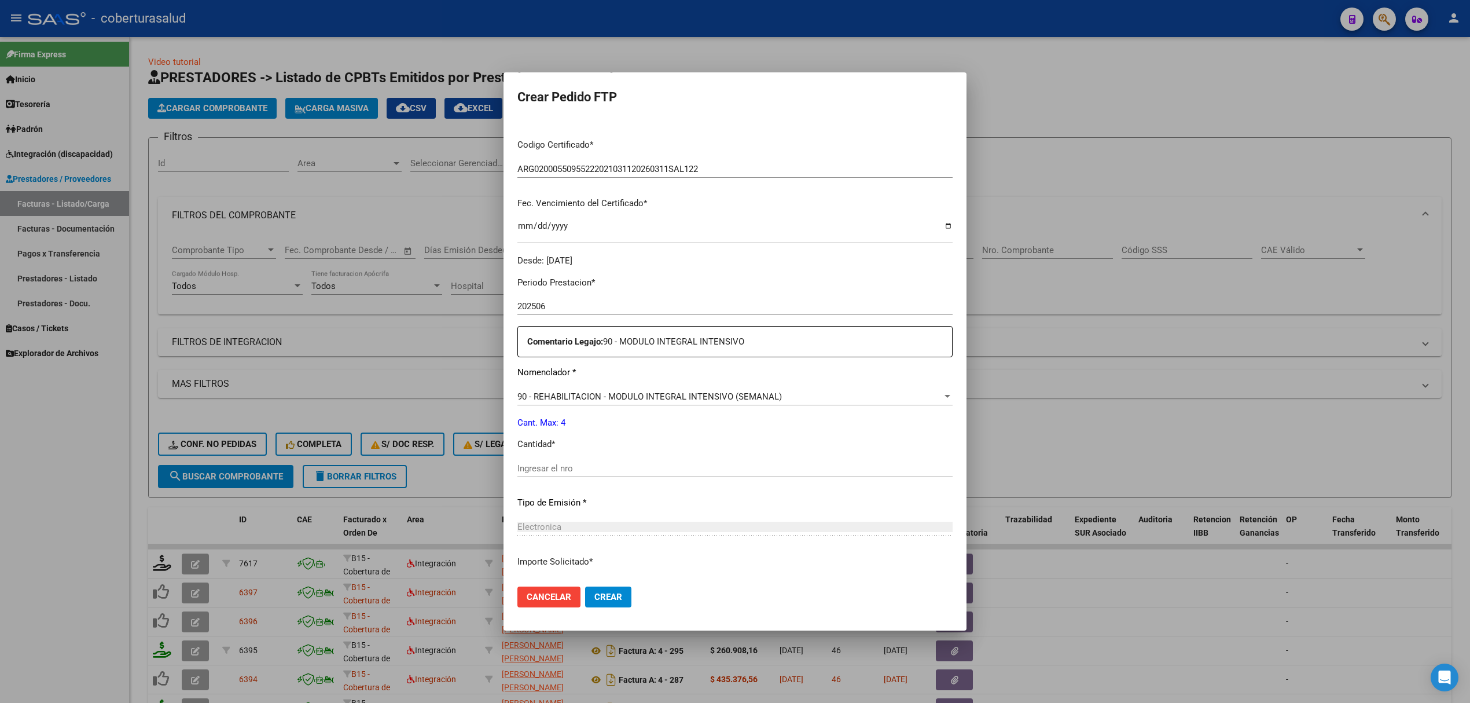
click at [574, 466] on input "Ingresar el nro" at bounding box center [734, 468] width 435 height 10
type input "4"
click at [598, 593] on span "Crear" at bounding box center [608, 597] width 28 height 10
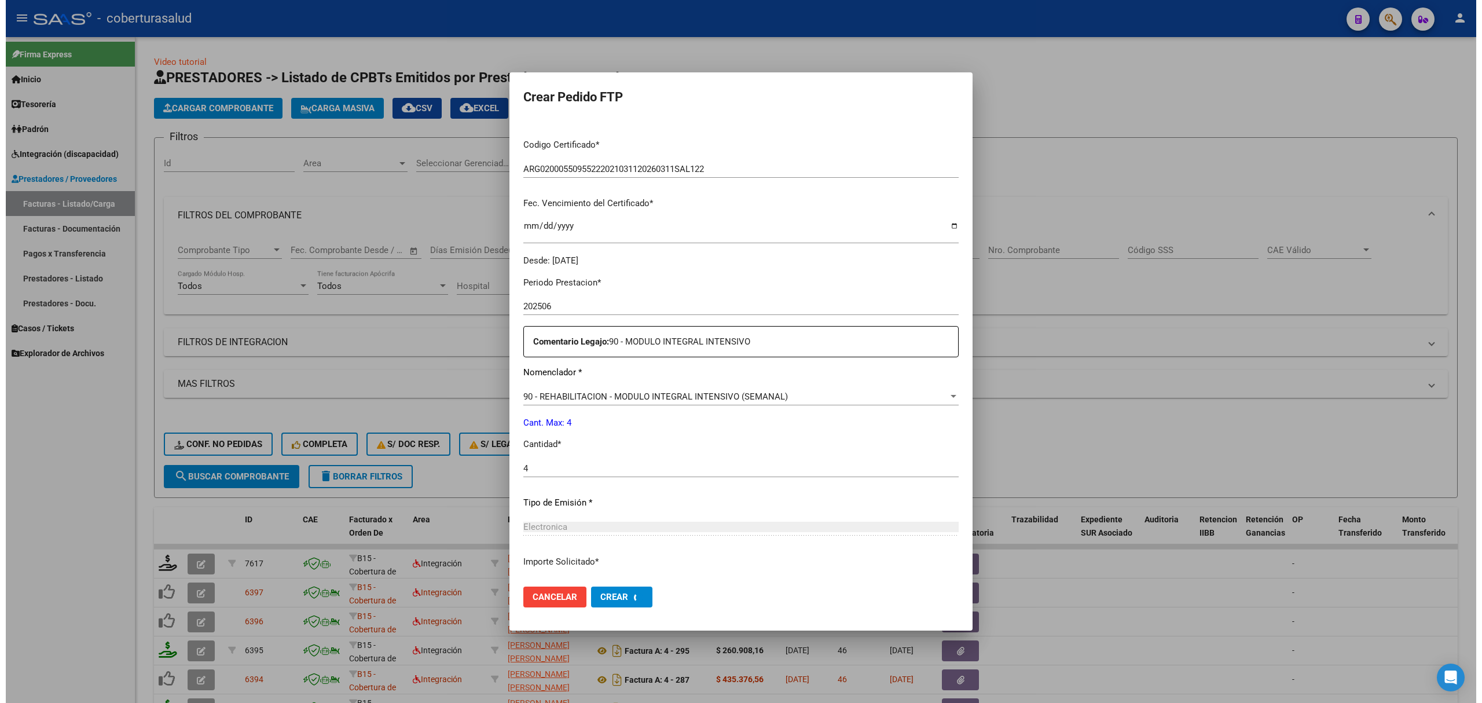
scroll to position [166, 0]
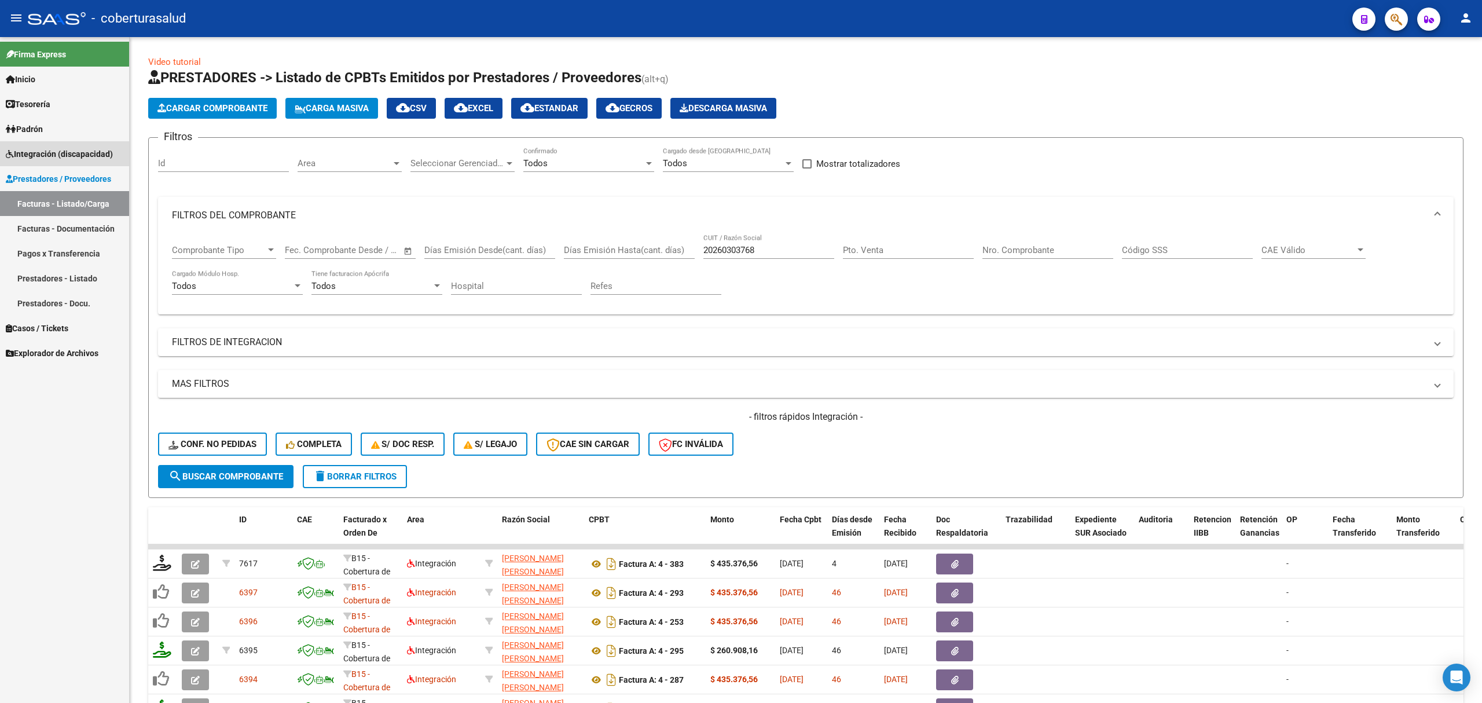
click at [40, 149] on span "Integración (discapacidad)" at bounding box center [59, 154] width 107 height 13
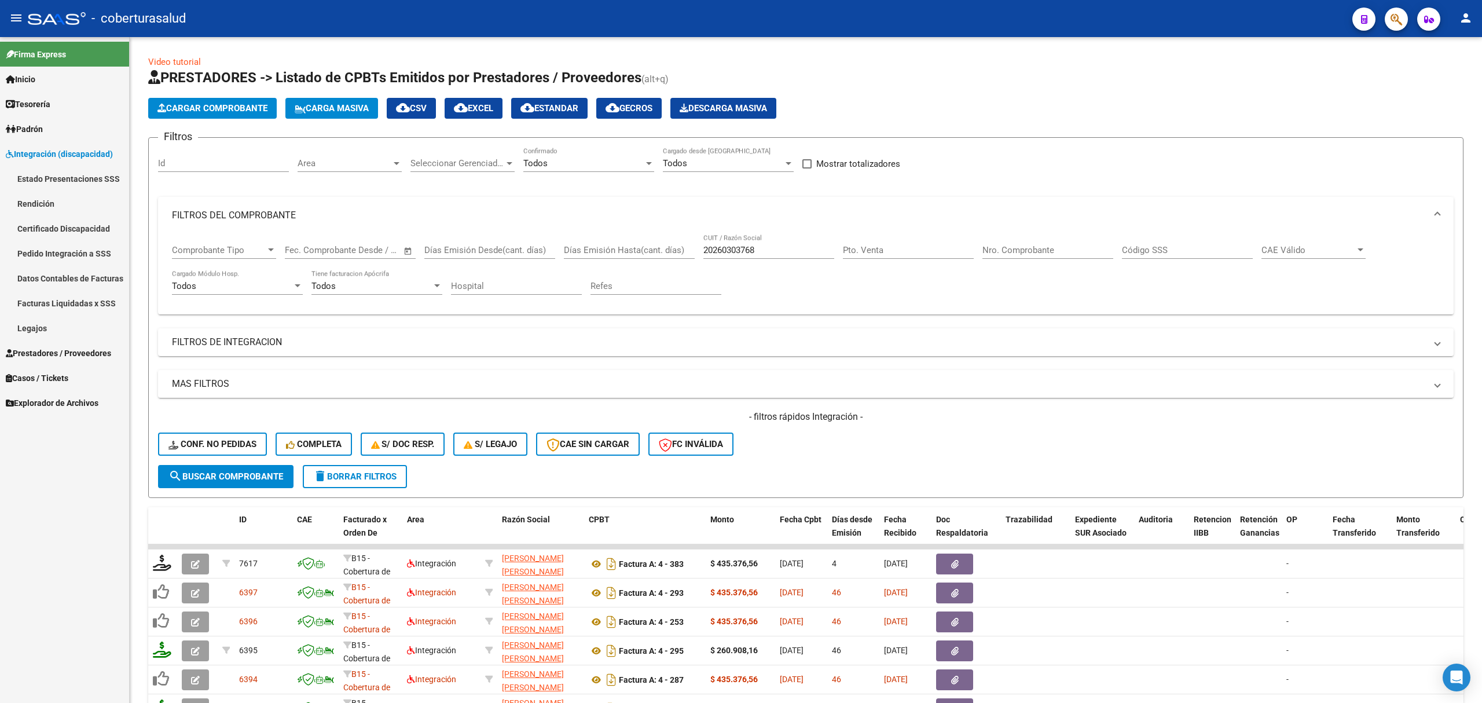
click at [47, 249] on link "Pedido Integración a SSS" at bounding box center [64, 253] width 129 height 25
